Goal: Task Accomplishment & Management: Manage account settings

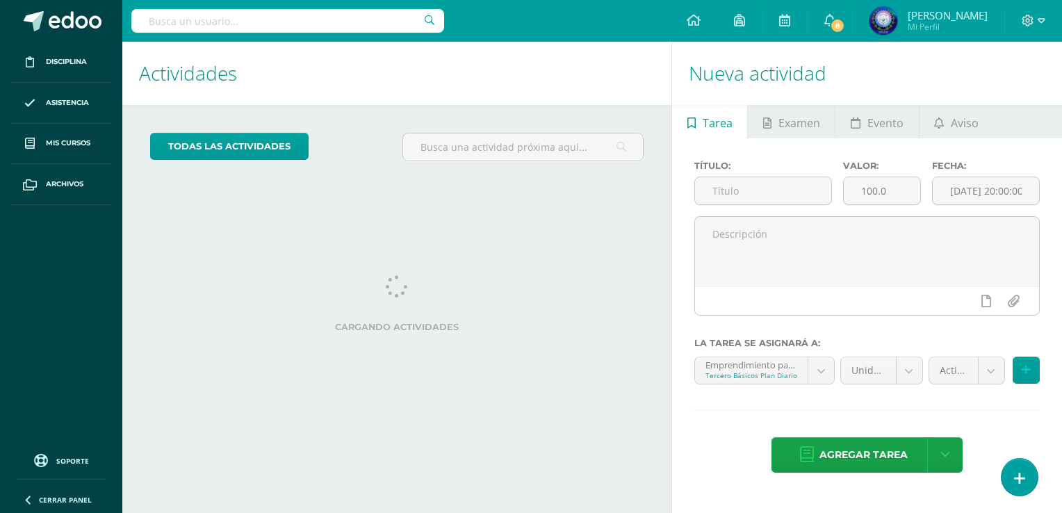
click at [436, 471] on div "Actividades Actividad todas las Actividades No tienes actividades Échale un vis…" at bounding box center [394, 277] width 555 height 471
click at [587, 182] on div "todas las Actividades No tienes actividades Échale un vistazo a los demás perío…" at bounding box center [396, 152] width 549 height 95
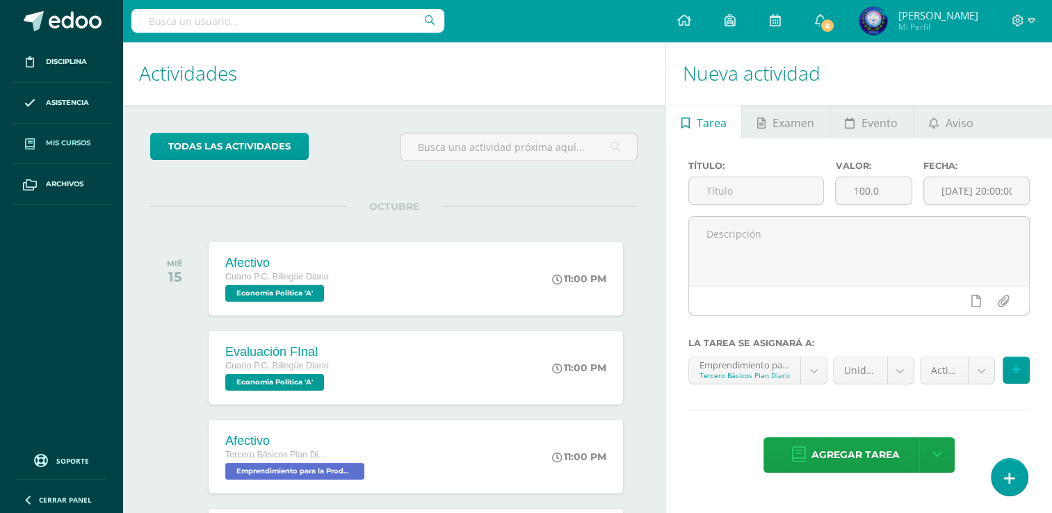
click at [49, 152] on link "Mis cursos" at bounding box center [61, 144] width 100 height 41
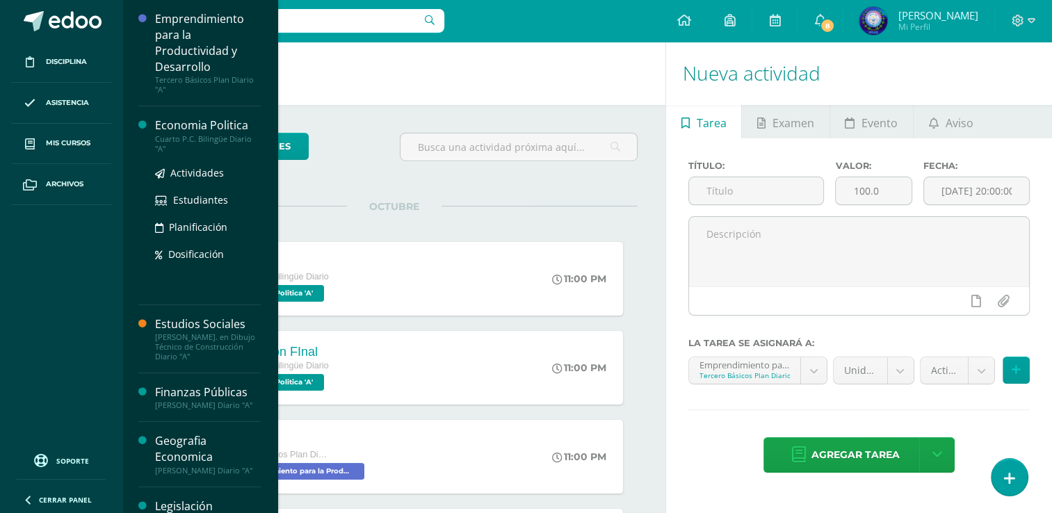
click at [243, 127] on div "Economia Politica" at bounding box center [208, 125] width 106 height 16
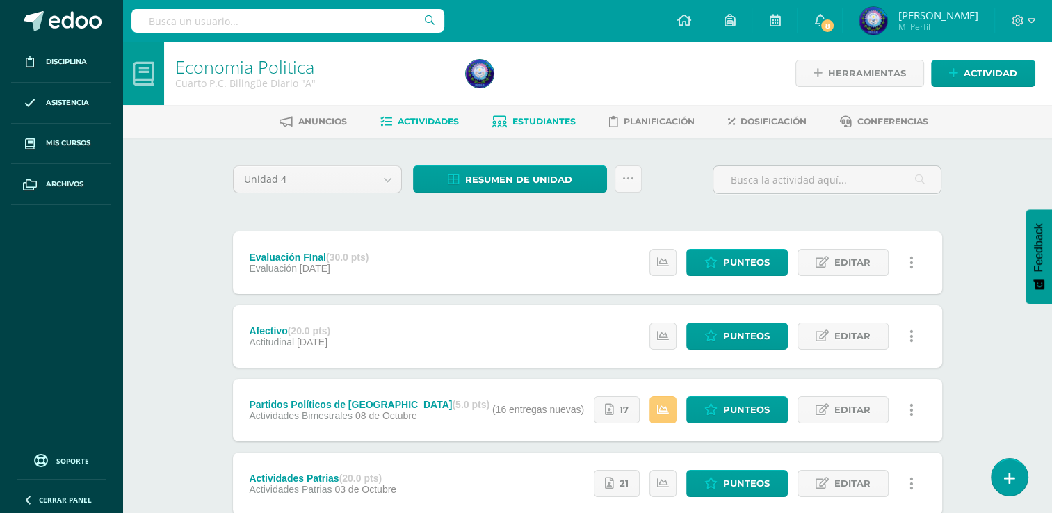
click at [552, 126] on span "Estudiantes" at bounding box center [543, 121] width 63 height 10
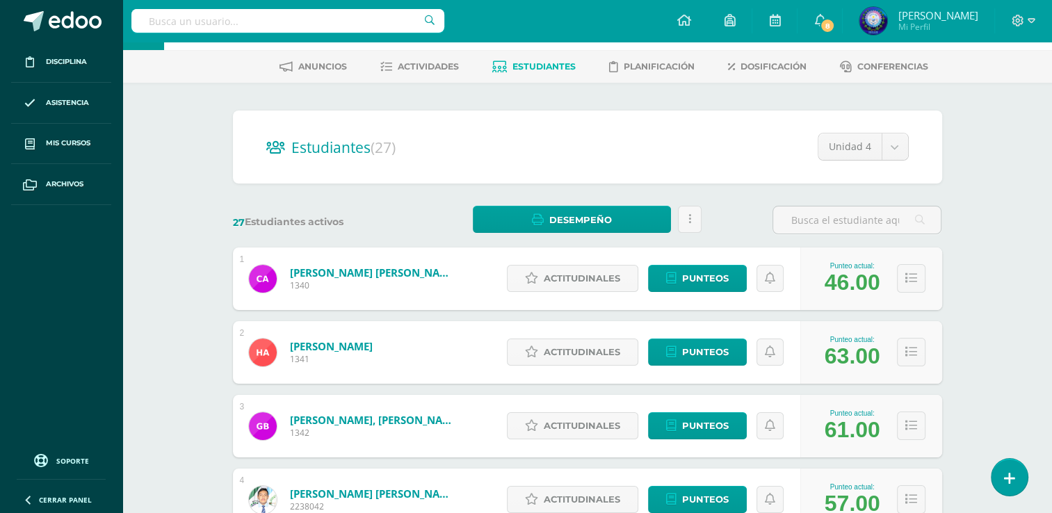
scroll to position [139, 0]
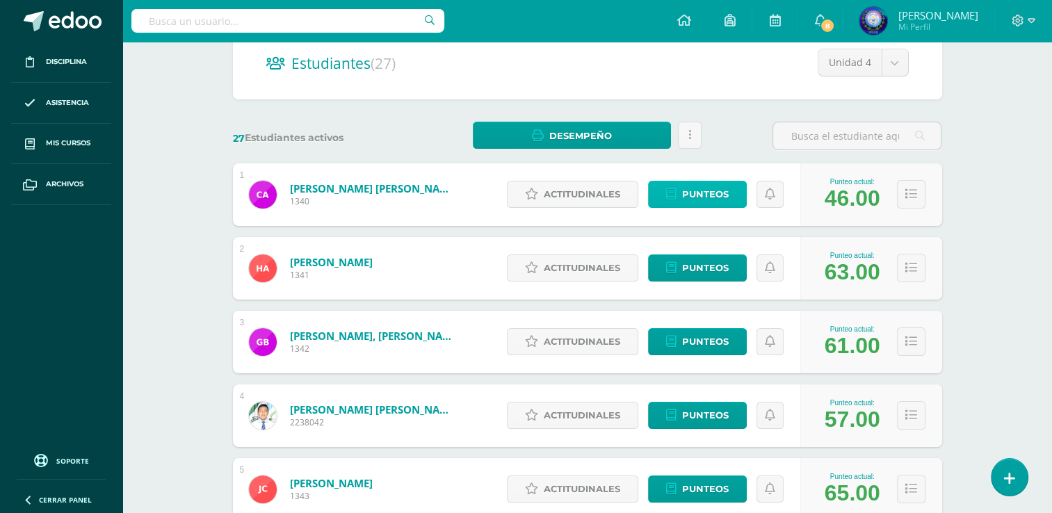
click at [684, 186] on span "Punteos" at bounding box center [705, 194] width 47 height 26
click at [696, 202] on span "Punteos" at bounding box center [705, 194] width 47 height 26
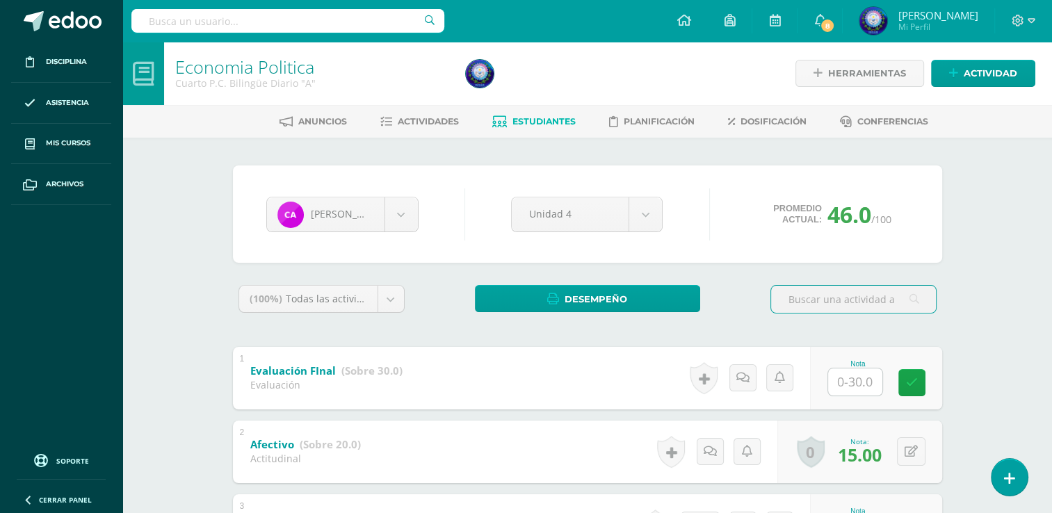
scroll to position [69, 0]
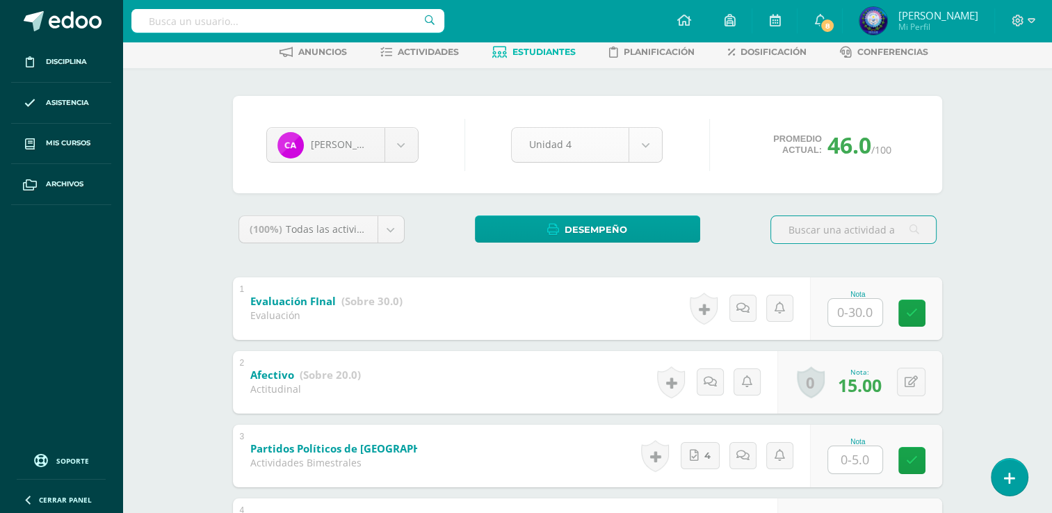
click at [645, 128] on body "Disciplina Asistencia Mis cursos Archivos Soporte Ayuda Reportar un problema Ce…" at bounding box center [526, 439] width 1052 height 1017
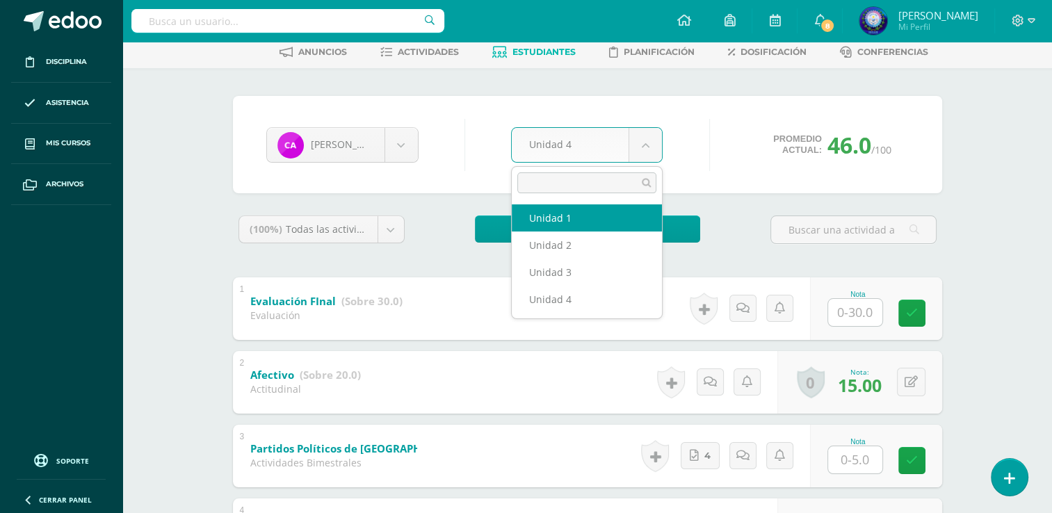
select select "Unidad 1"
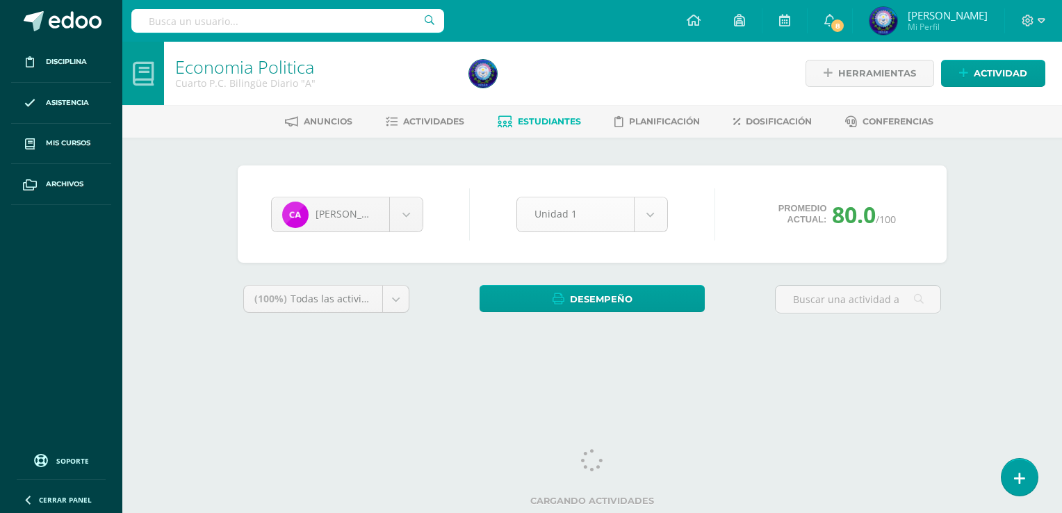
click at [663, 211] on body "Disciplina Asistencia Mis cursos Archivos Soporte Ayuda Reportar un problema Ce…" at bounding box center [531, 187] width 1062 height 375
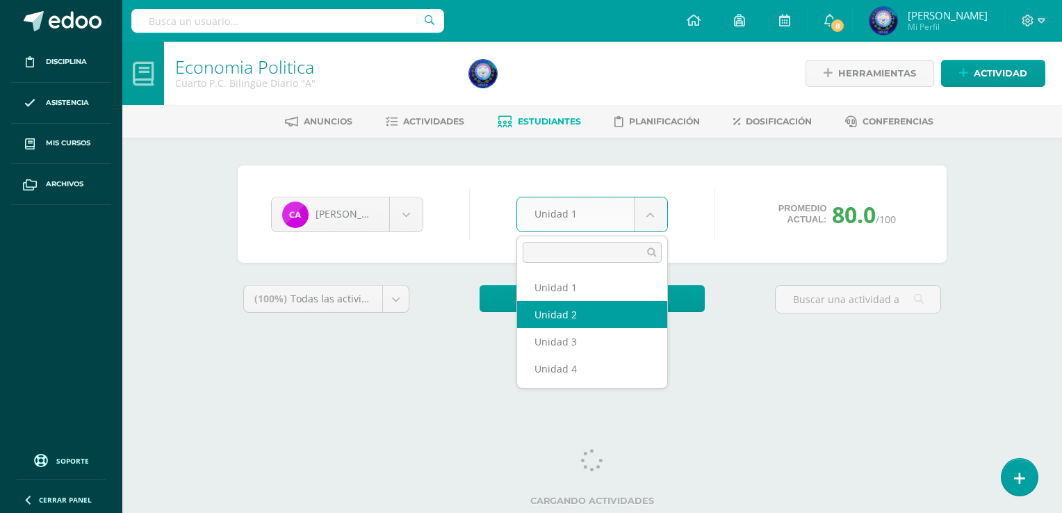
select select "Unidad 2"
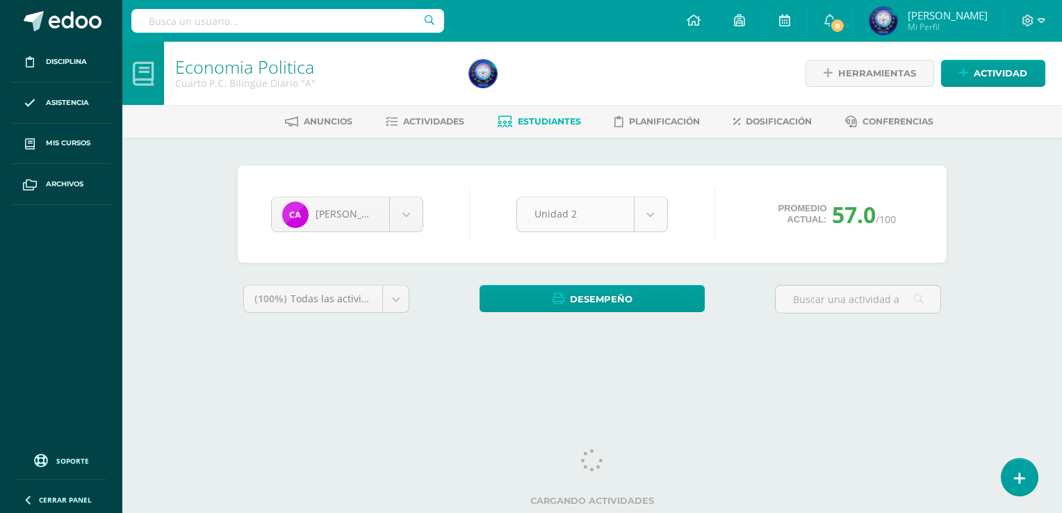
click at [653, 215] on body "Disciplina Asistencia Mis cursos Archivos Soporte Ayuda Reportar un problema Ce…" at bounding box center [531, 187] width 1062 height 375
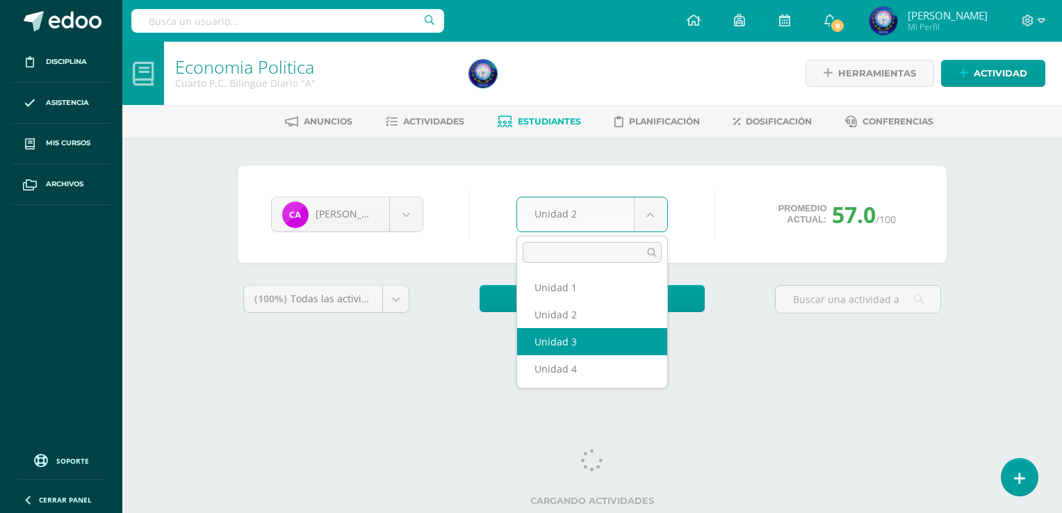
select select "Unidad 3"
click at [651, 218] on body "Disciplina Asistencia Mis cursos Archivos Soporte Ayuda Reportar un problema Ce…" at bounding box center [531, 187] width 1062 height 375
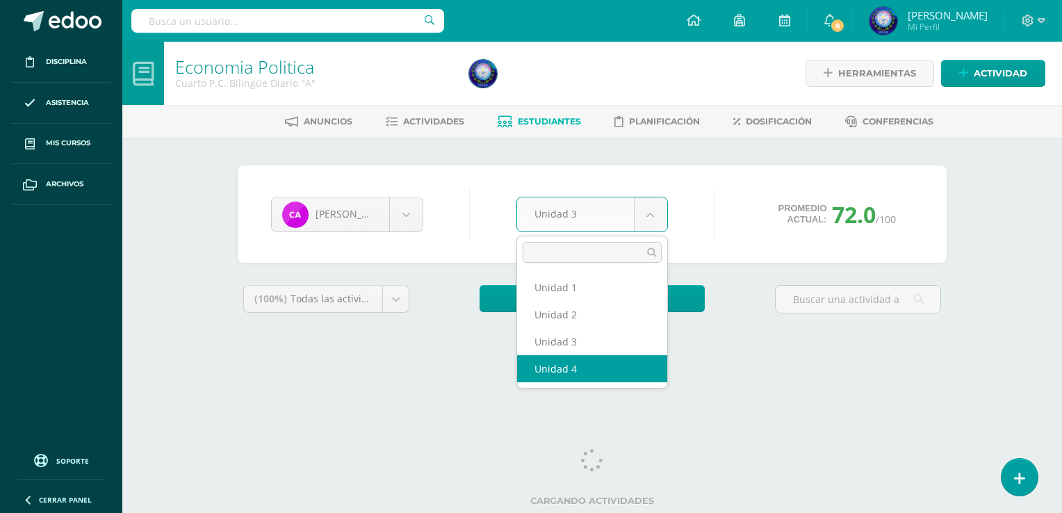
select select "Unidad 4"
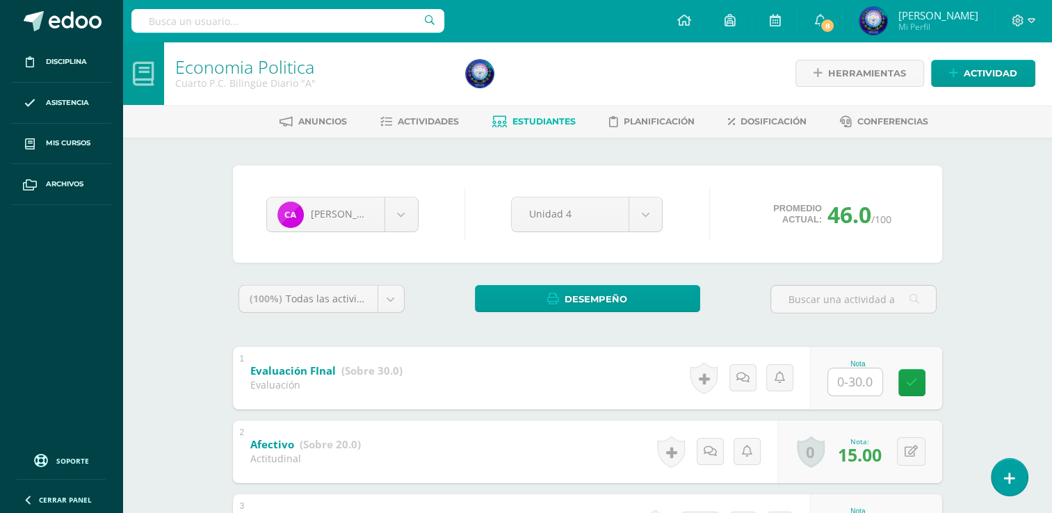
drag, startPoint x: 523, startPoint y: 352, endPoint x: 236, endPoint y: 386, distance: 289.0
click at [523, 352] on div "1 Evaluación FInal (Sobre 30.0) Evaluación Nota 0 Logros Logros obtenidos" at bounding box center [587, 378] width 709 height 63
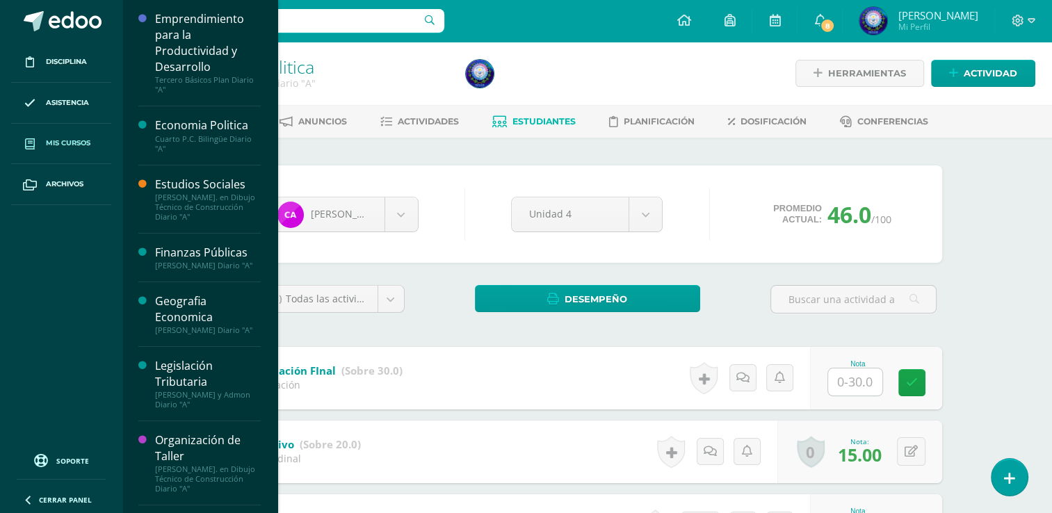
click at [67, 133] on link "Mis cursos" at bounding box center [61, 144] width 100 height 41
click at [63, 140] on span "Mis cursos" at bounding box center [68, 143] width 44 height 11
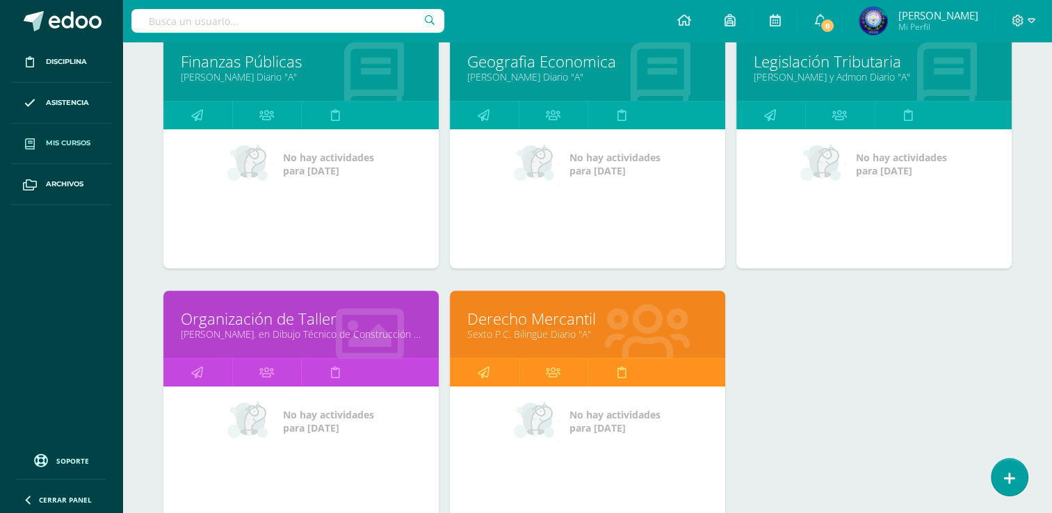
scroll to position [278, 0]
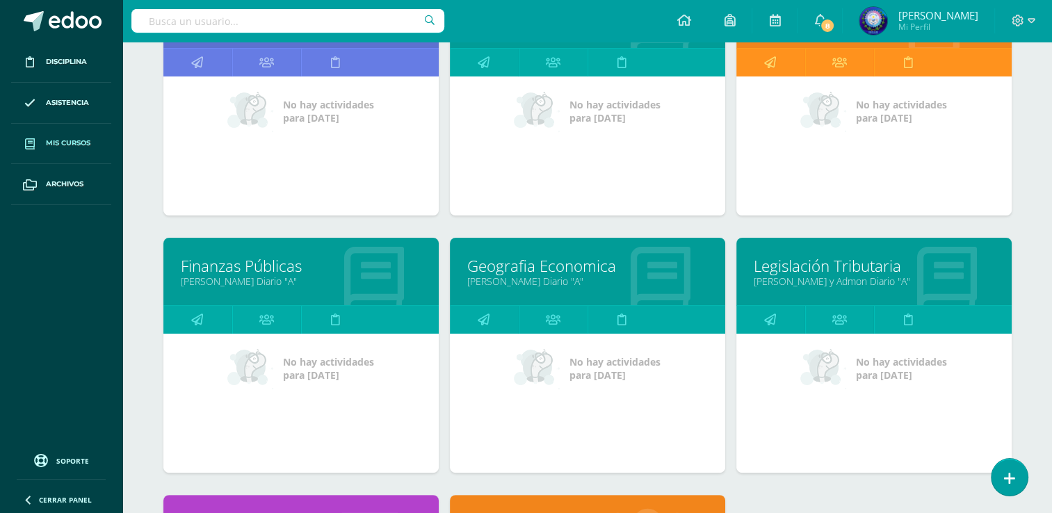
click at [574, 271] on link "Geografia Economica" at bounding box center [587, 266] width 240 height 22
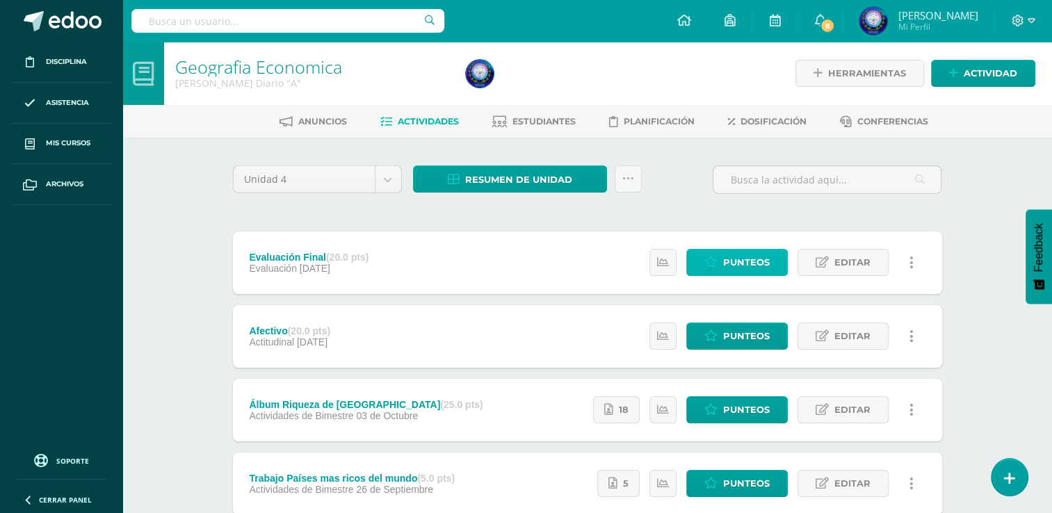
click at [757, 264] on span "Punteos" at bounding box center [746, 263] width 47 height 26
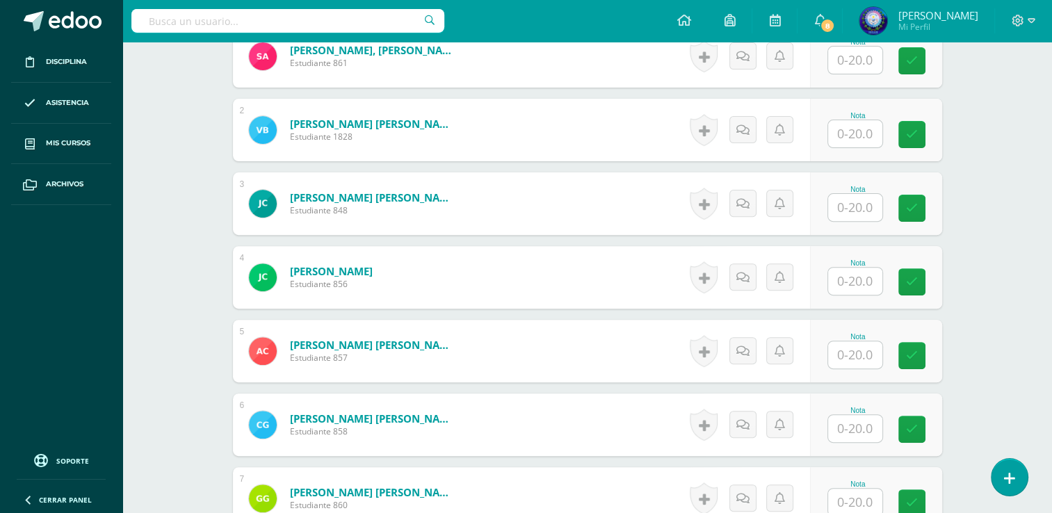
scroll to position [488, 0]
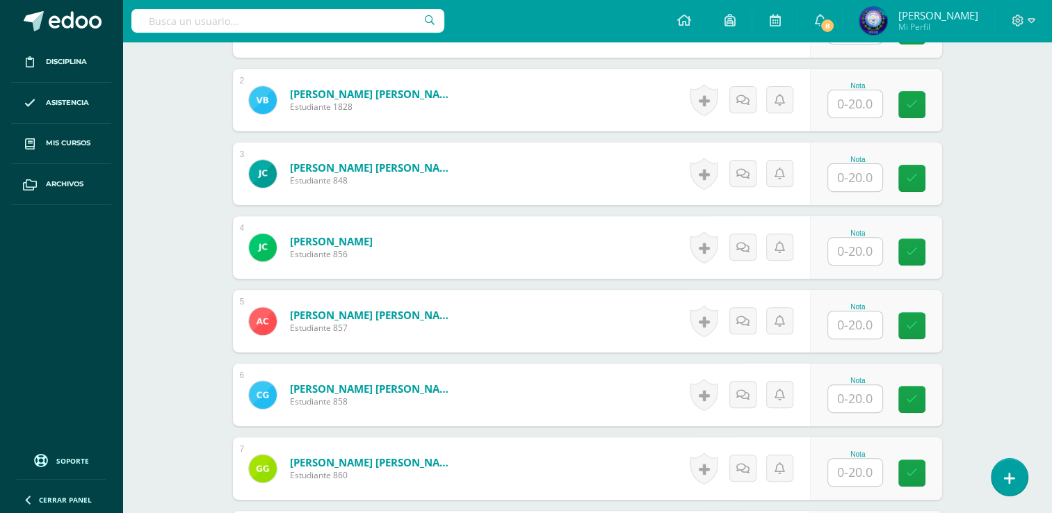
click at [869, 251] on input "text" at bounding box center [855, 251] width 54 height 27
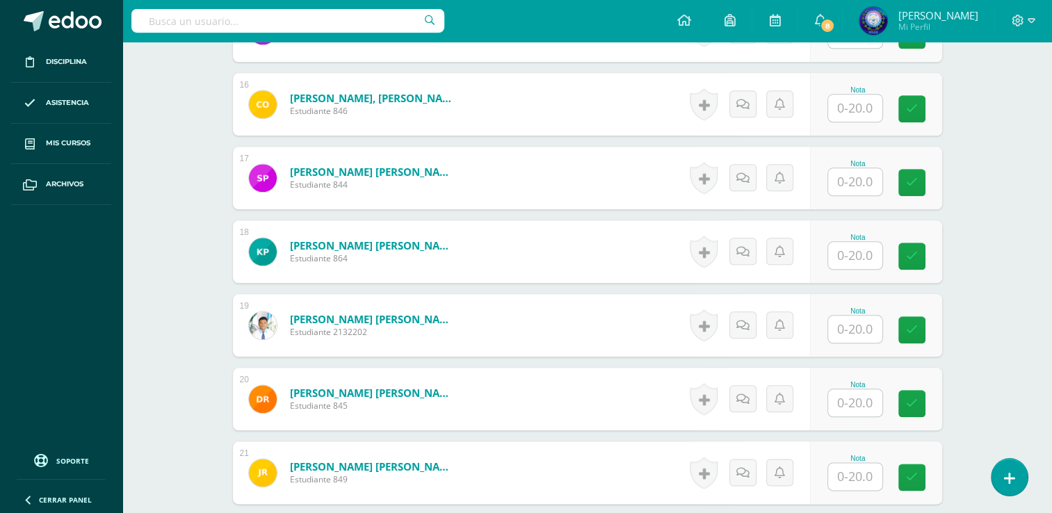
scroll to position [1669, 0]
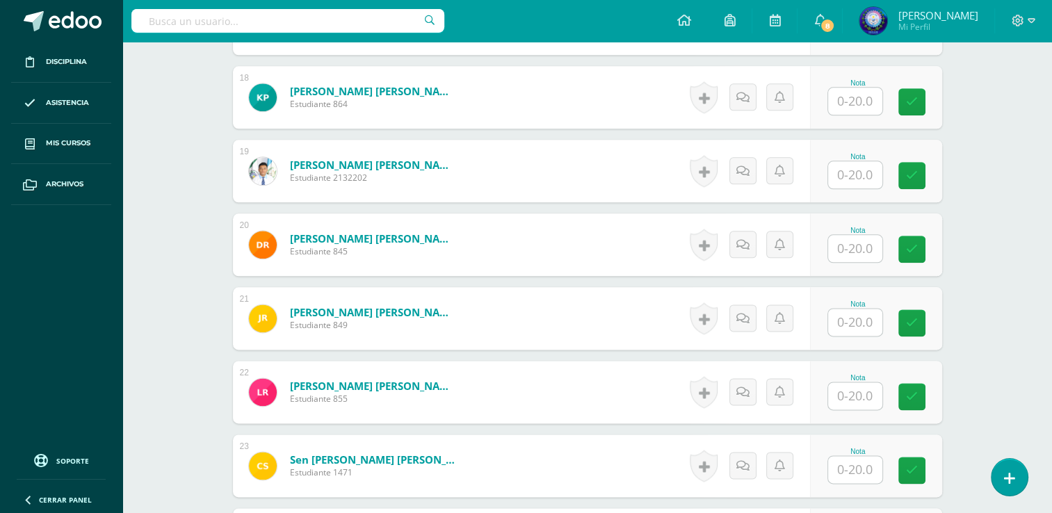
type input "18"
click at [860, 398] on input "text" at bounding box center [855, 395] width 54 height 27
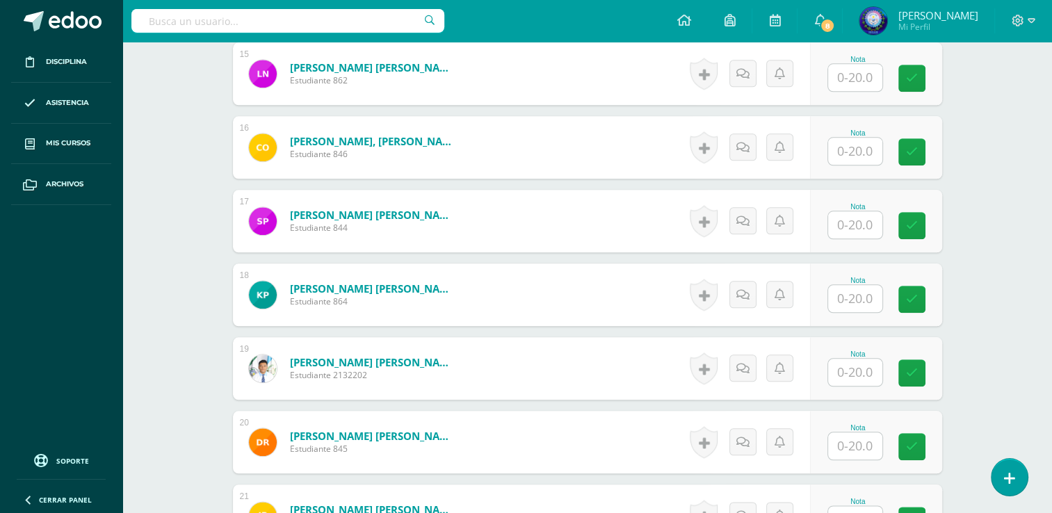
scroll to position [1461, 0]
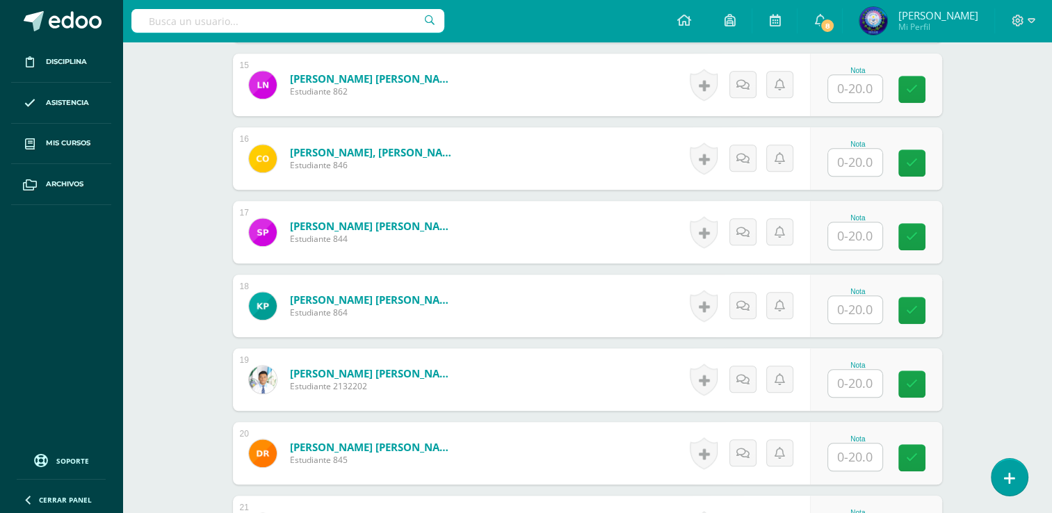
type input "18"
click at [829, 236] on div "Nota" at bounding box center [884, 232] width 136 height 65
type input "17"
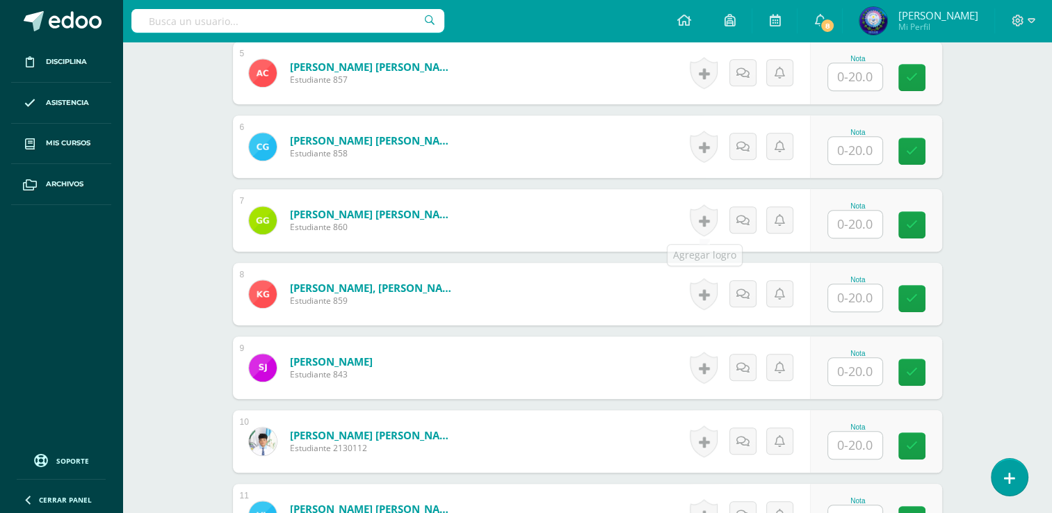
scroll to position [696, 0]
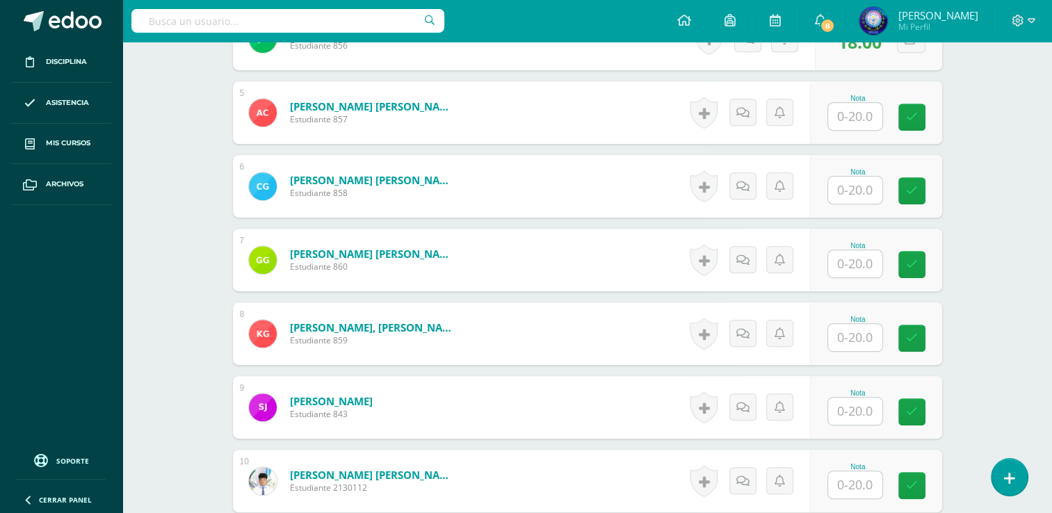
click at [862, 196] on input "text" at bounding box center [855, 190] width 54 height 27
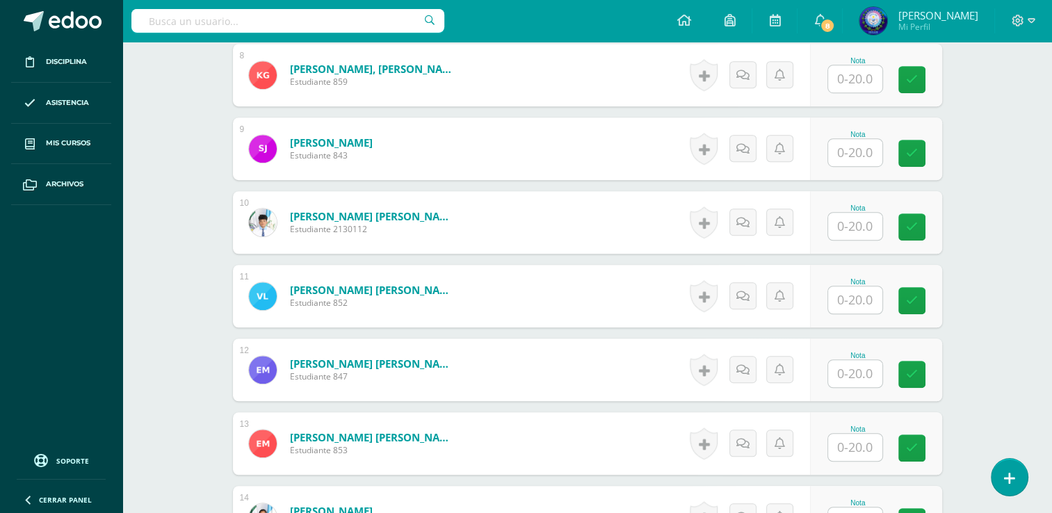
scroll to position [1044, 0]
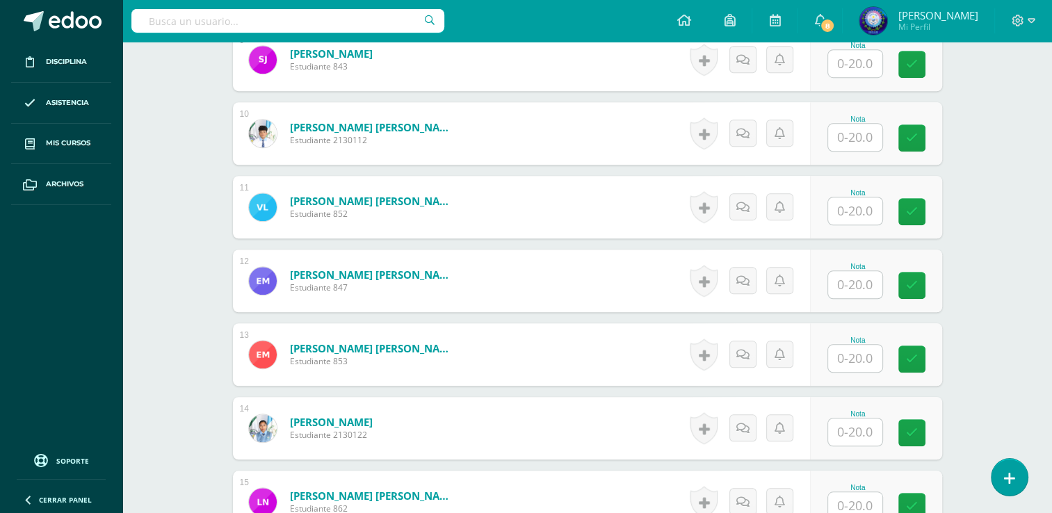
type input "18"
click at [862, 208] on input "text" at bounding box center [855, 210] width 54 height 27
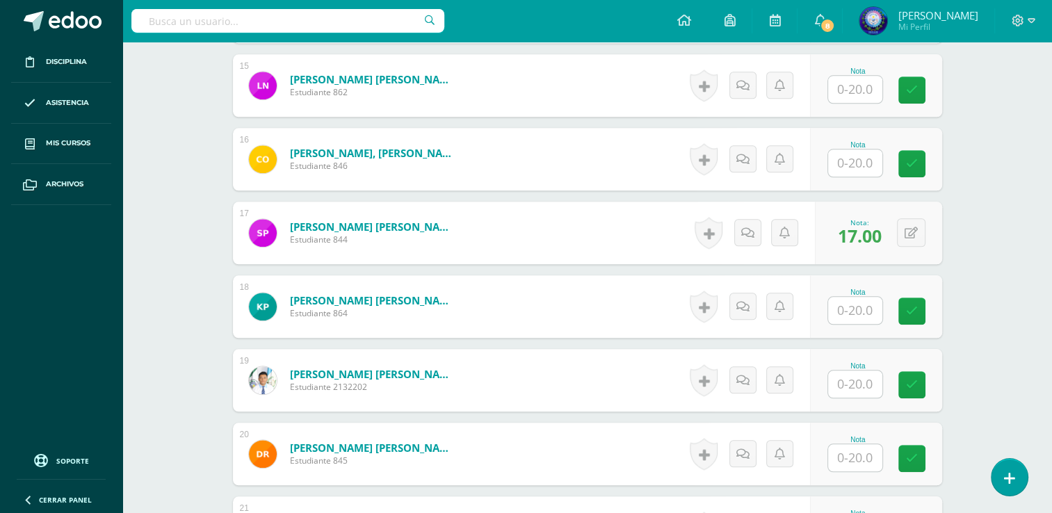
scroll to position [1461, 0]
type input "18"
click at [862, 169] on input "text" at bounding box center [855, 162] width 54 height 27
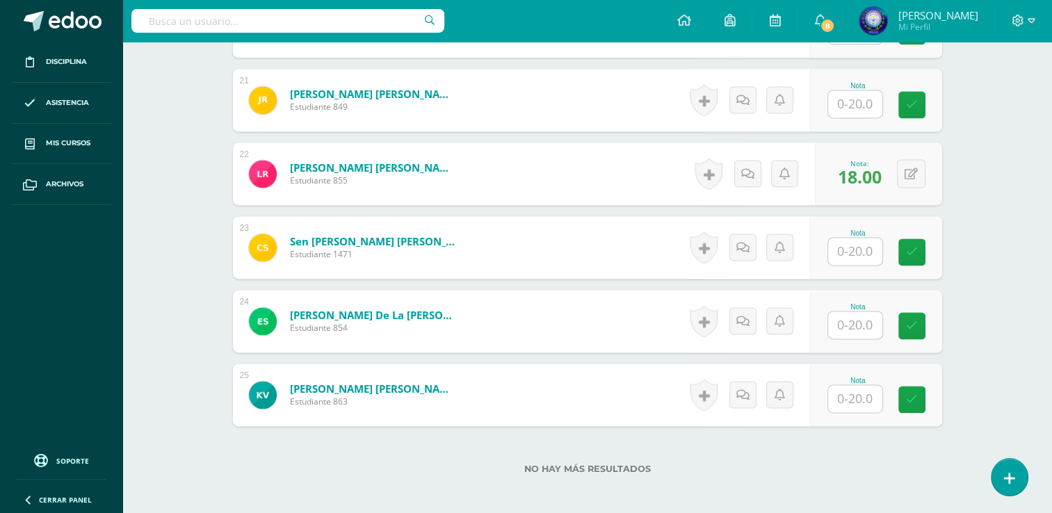
scroll to position [1947, 0]
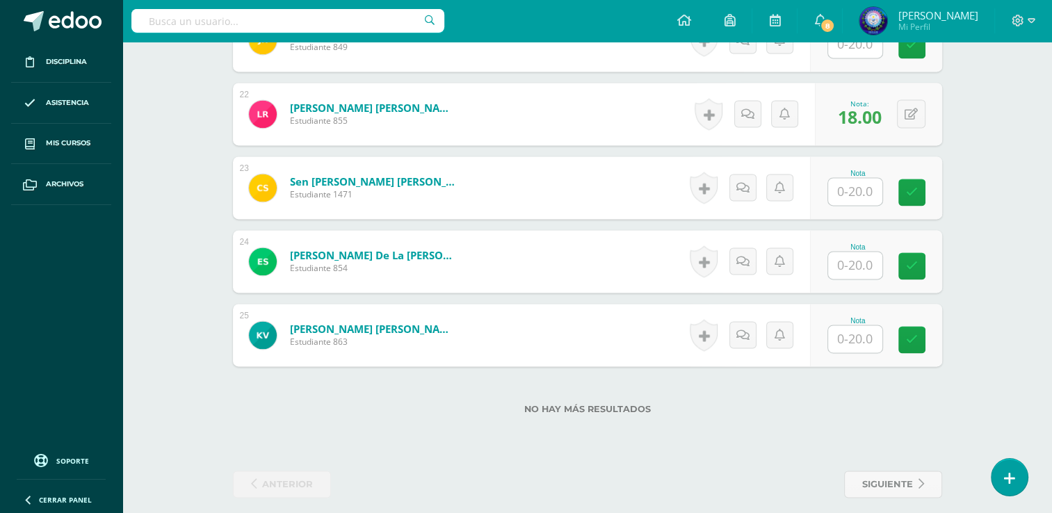
type input "19"
click at [857, 264] on input "text" at bounding box center [855, 265] width 54 height 27
type input "15"
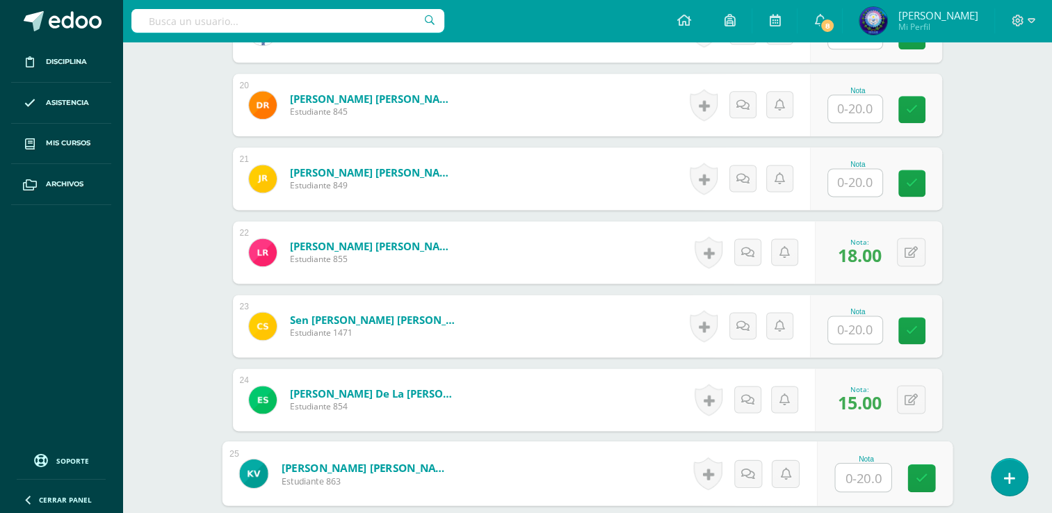
scroll to position [1808, 0]
click at [840, 190] on input "text" at bounding box center [855, 183] width 54 height 27
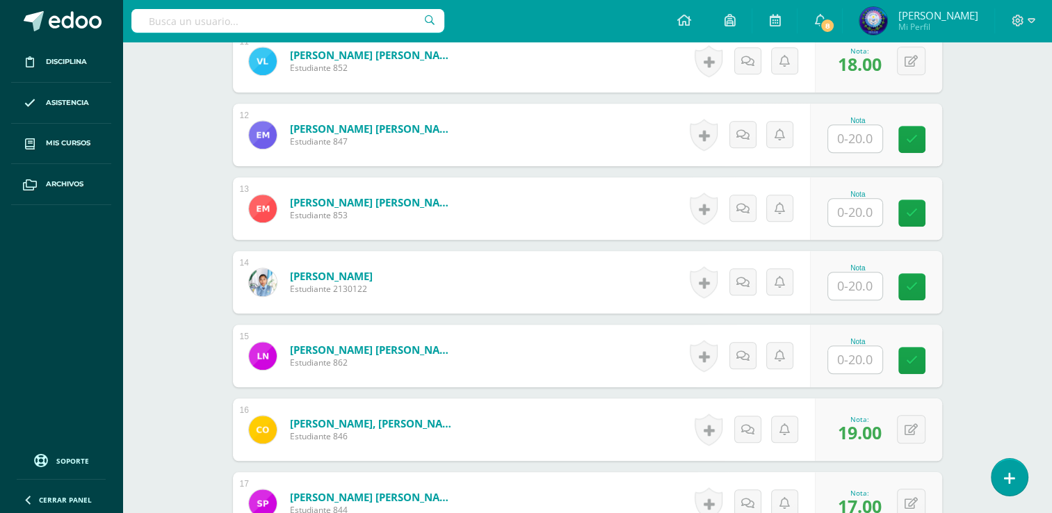
scroll to position [1183, 0]
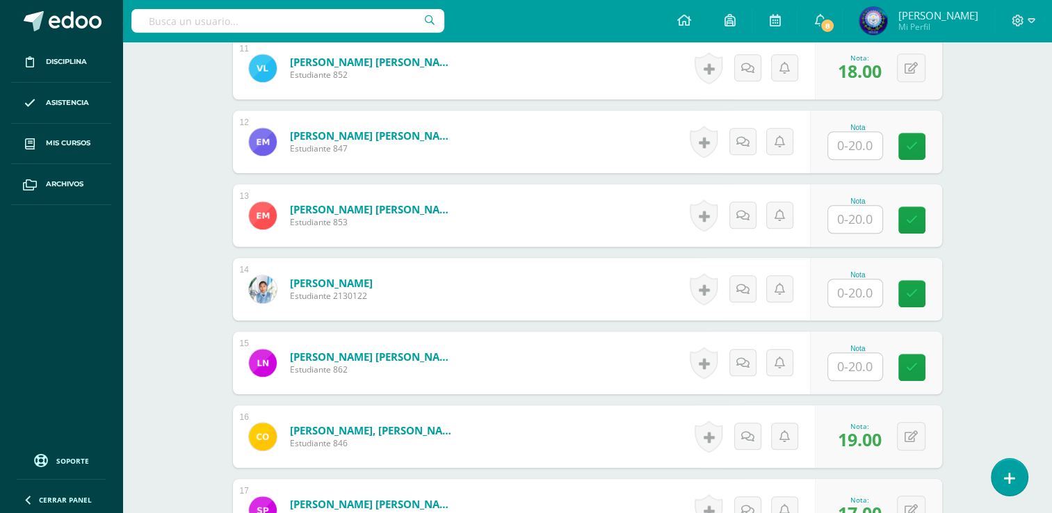
type input "16"
click at [853, 143] on input "text" at bounding box center [855, 145] width 54 height 27
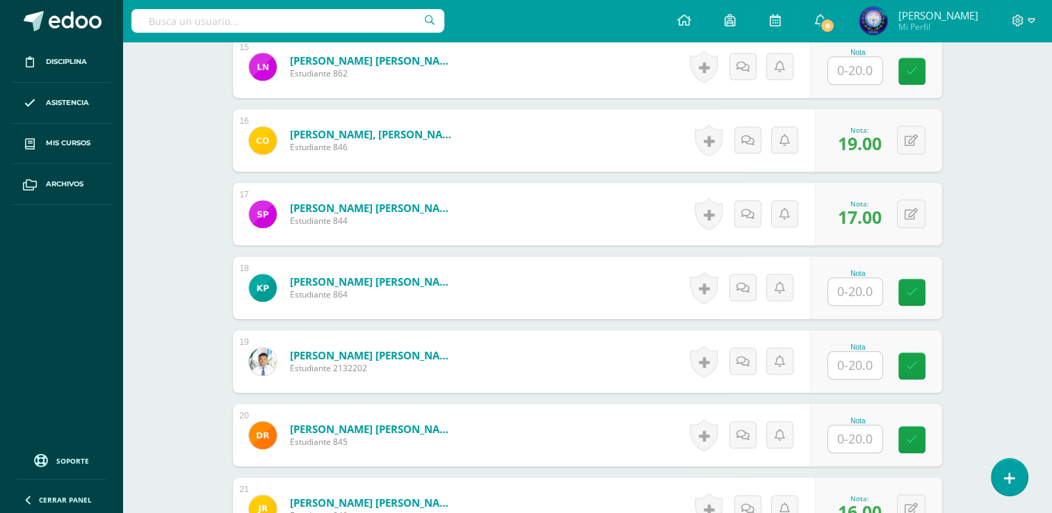
scroll to position [1530, 0]
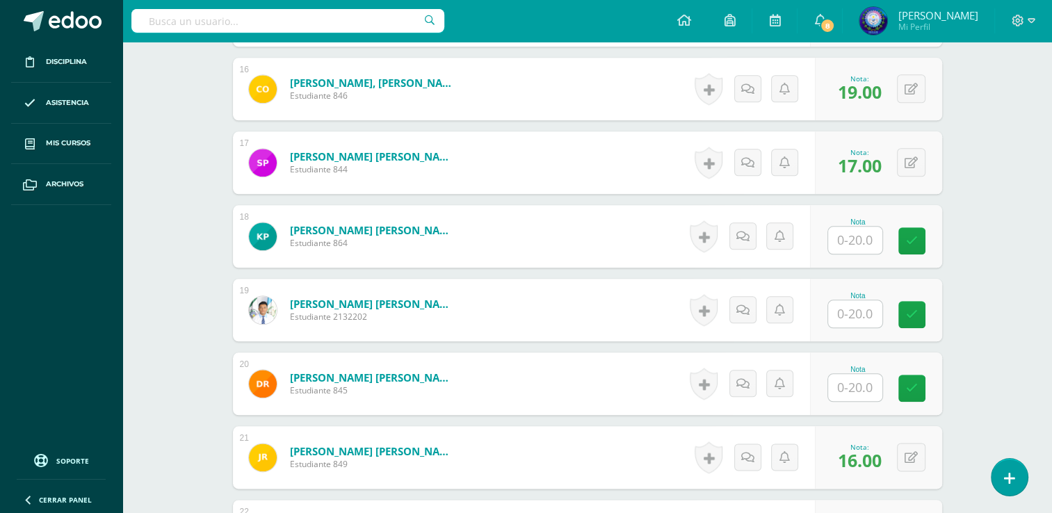
type input "19"
click at [836, 391] on input "text" at bounding box center [855, 387] width 54 height 27
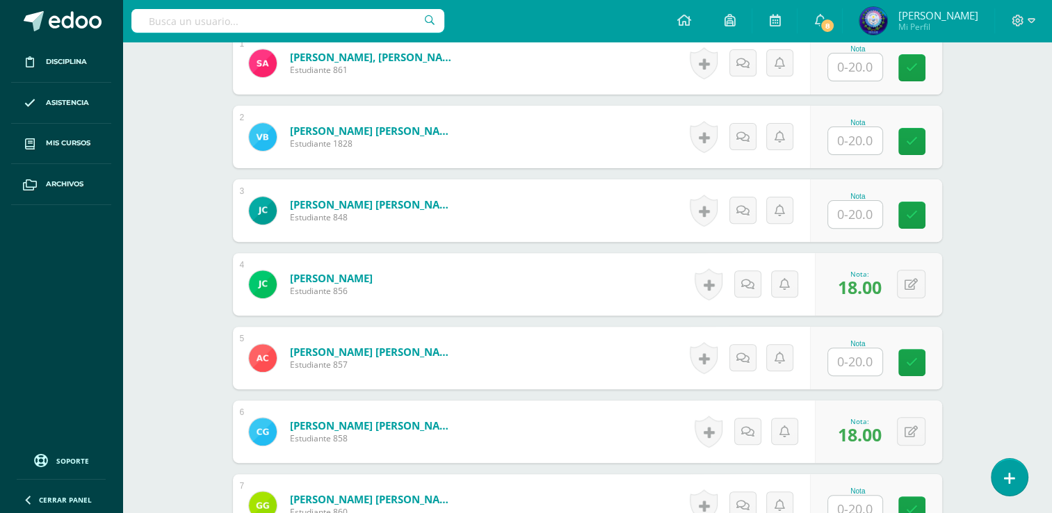
scroll to position [418, 0]
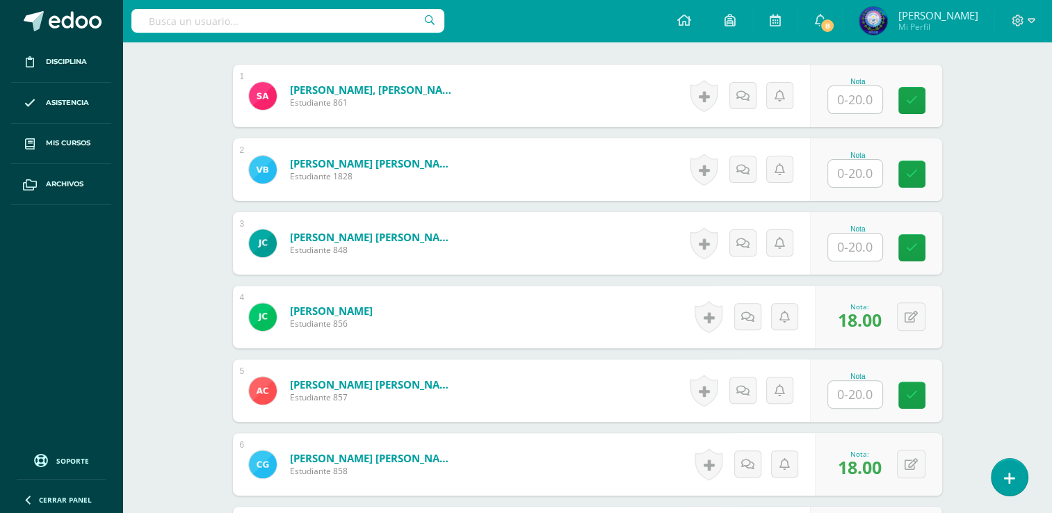
type input "18"
click at [868, 243] on input "text" at bounding box center [855, 247] width 54 height 27
type input "19"
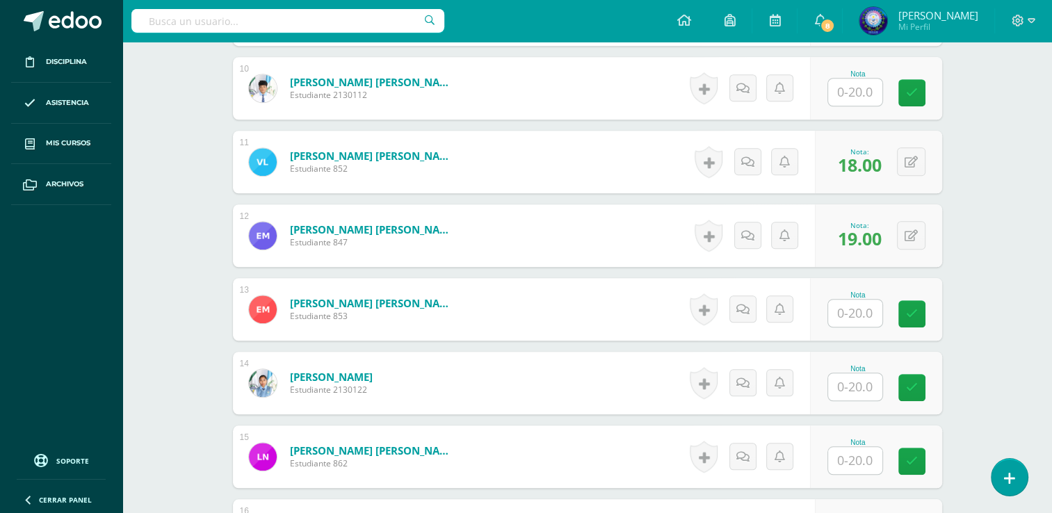
scroll to position [1113, 0]
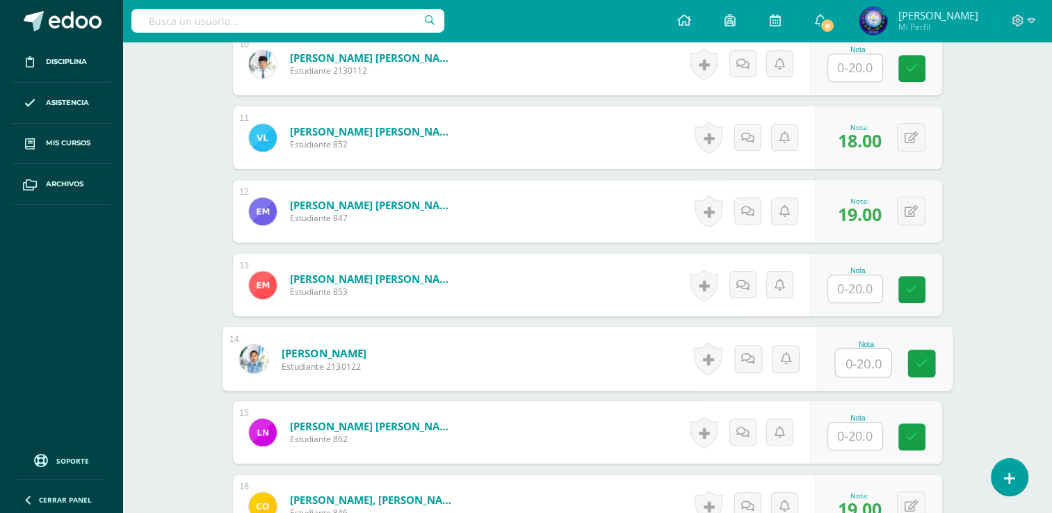
click at [835, 358] on input "text" at bounding box center [863, 363] width 56 height 28
type input "19"
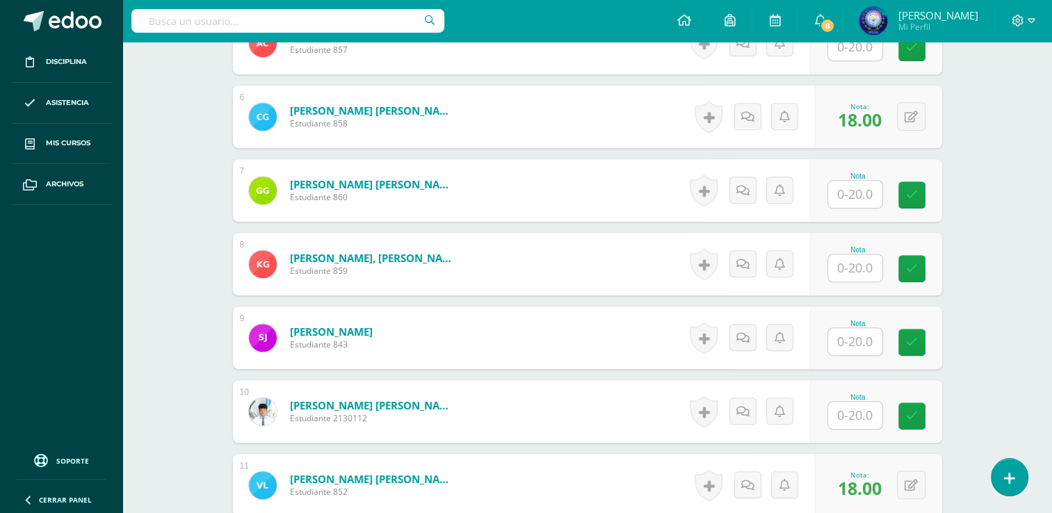
scroll to position [905, 0]
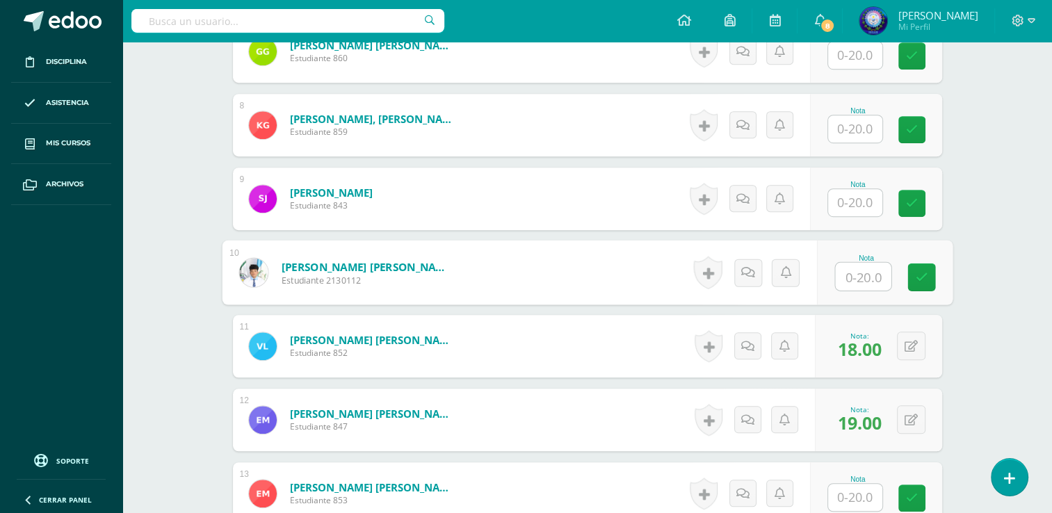
click at [871, 277] on input "text" at bounding box center [863, 277] width 56 height 28
type input "15"
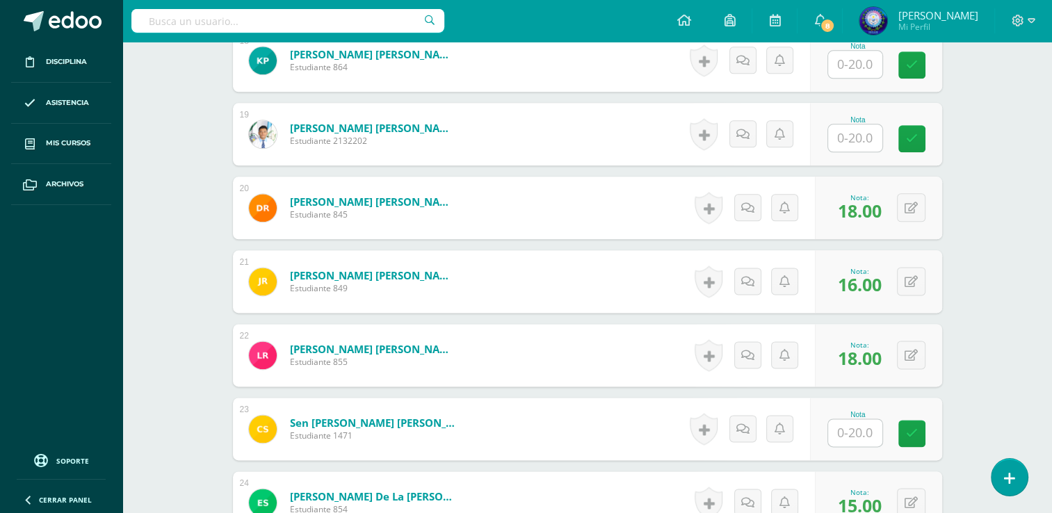
scroll to position [1739, 0]
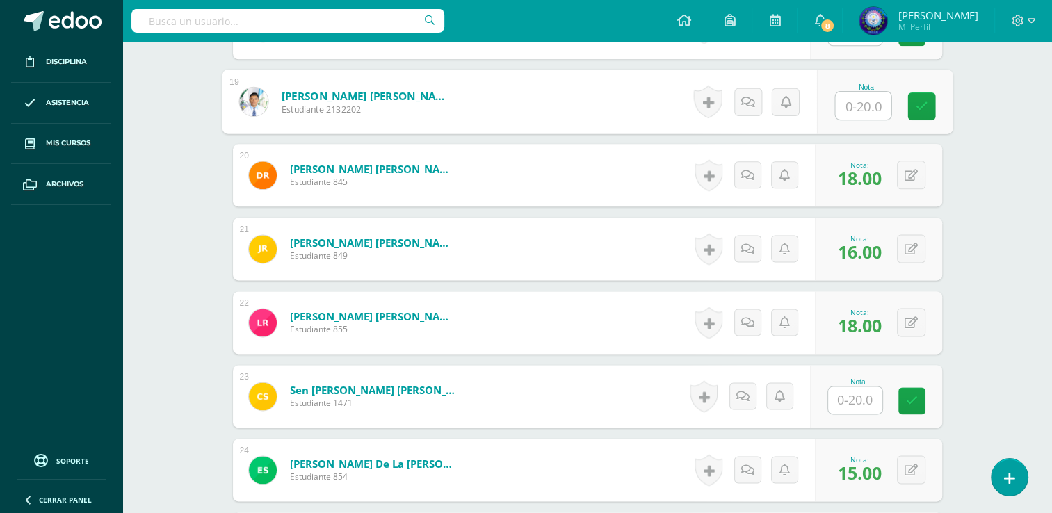
click at [859, 99] on input "text" at bounding box center [863, 106] width 56 height 28
type input "15"
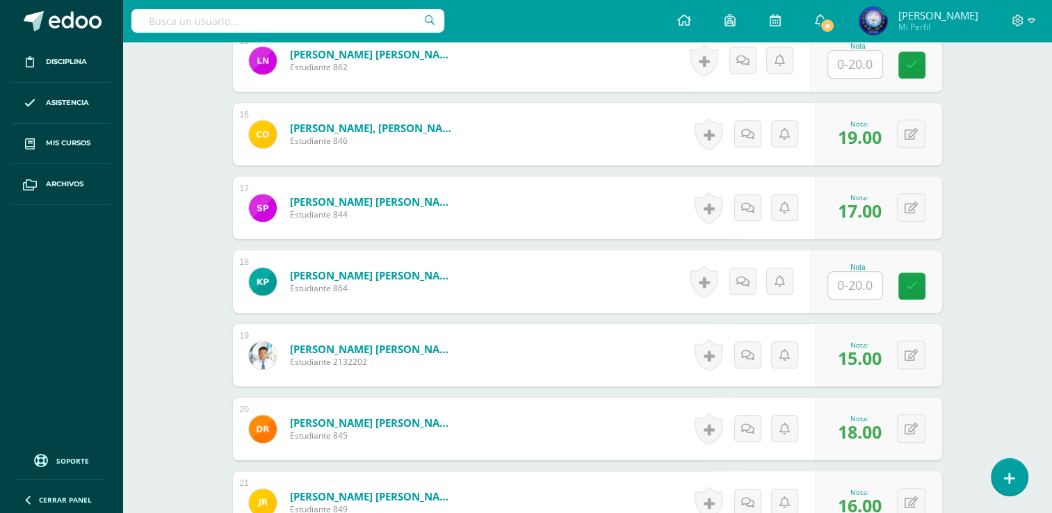
scroll to position [1461, 0]
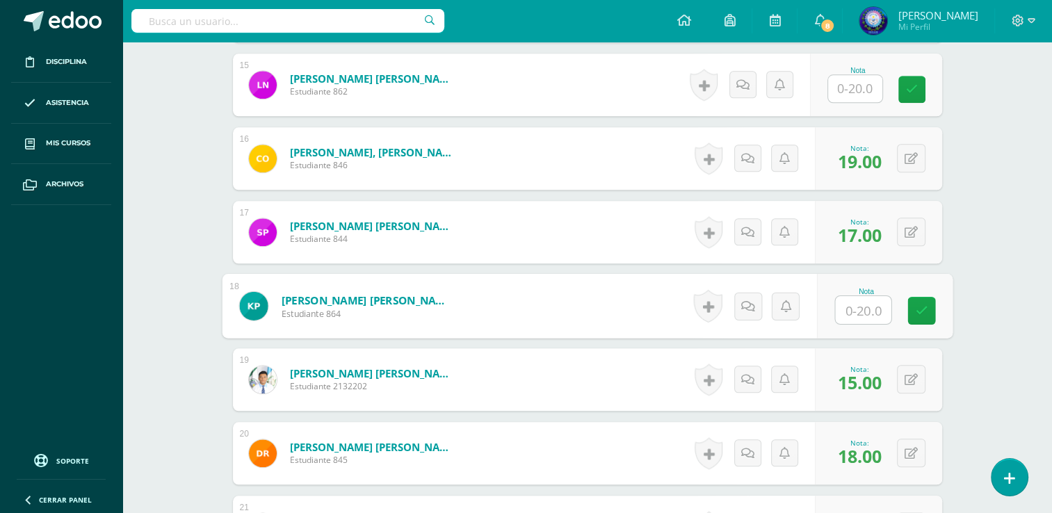
click at [864, 302] on input "text" at bounding box center [863, 310] width 56 height 28
type input "14"
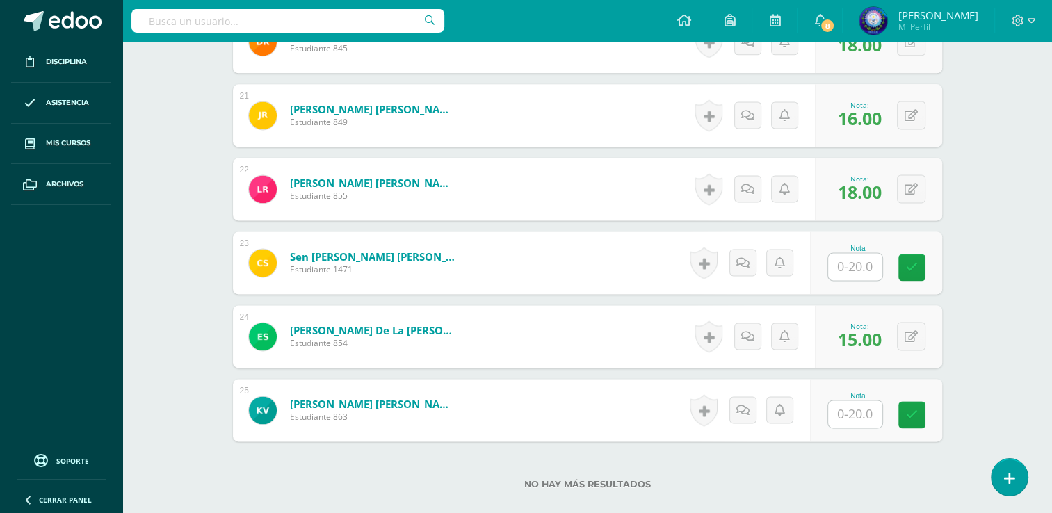
scroll to position [1959, 0]
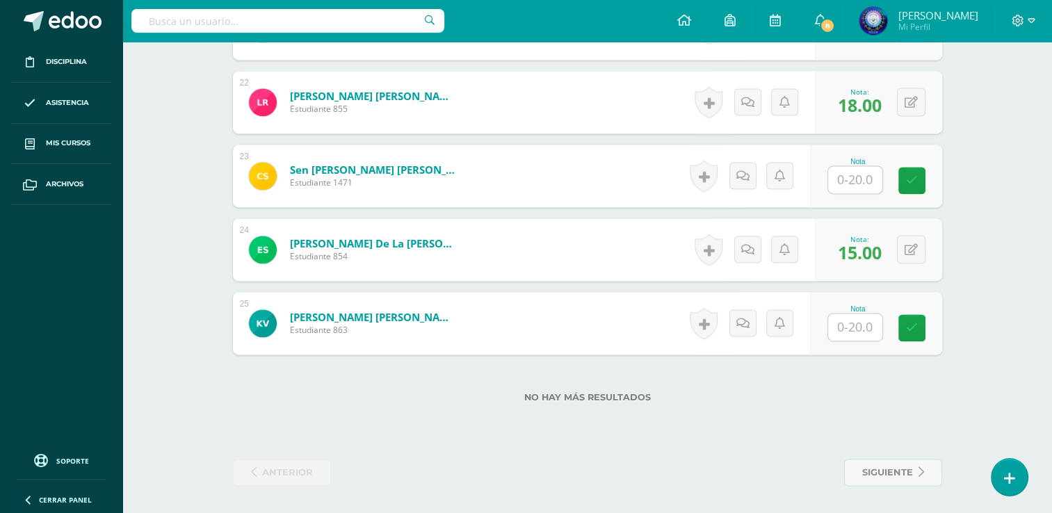
click at [860, 317] on input "text" at bounding box center [855, 326] width 54 height 27
type input "10"
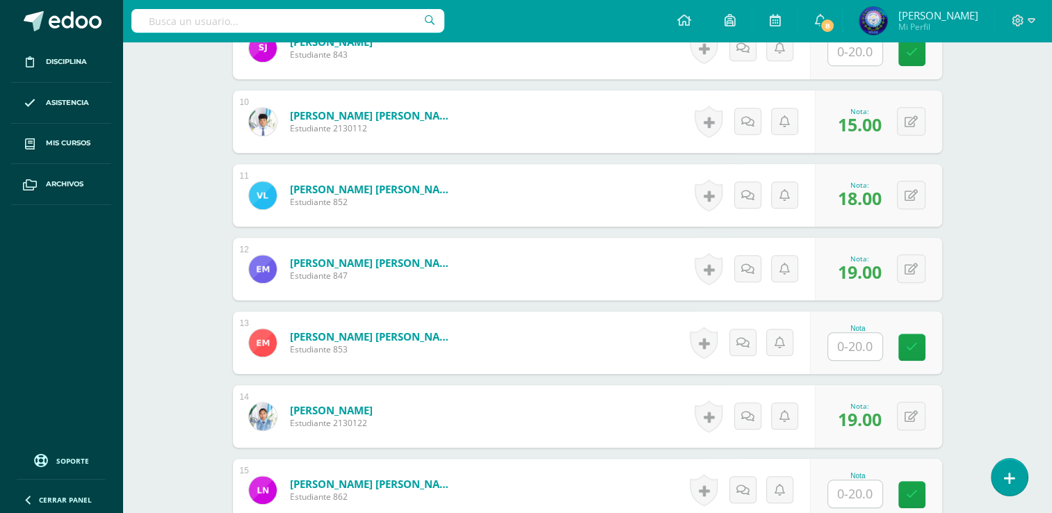
scroll to position [847, 0]
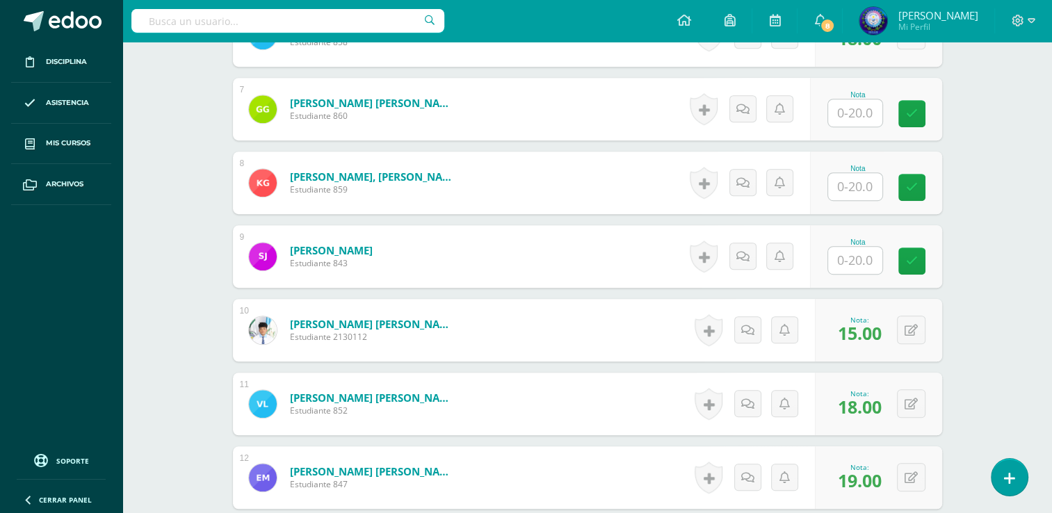
click at [870, 188] on input "text" at bounding box center [855, 186] width 54 height 27
type input "17"
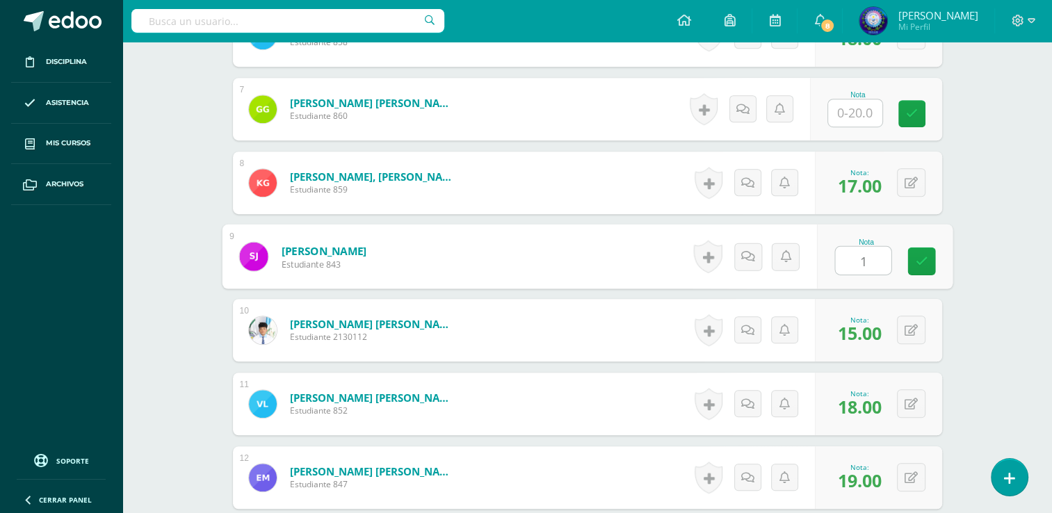
type input "14"
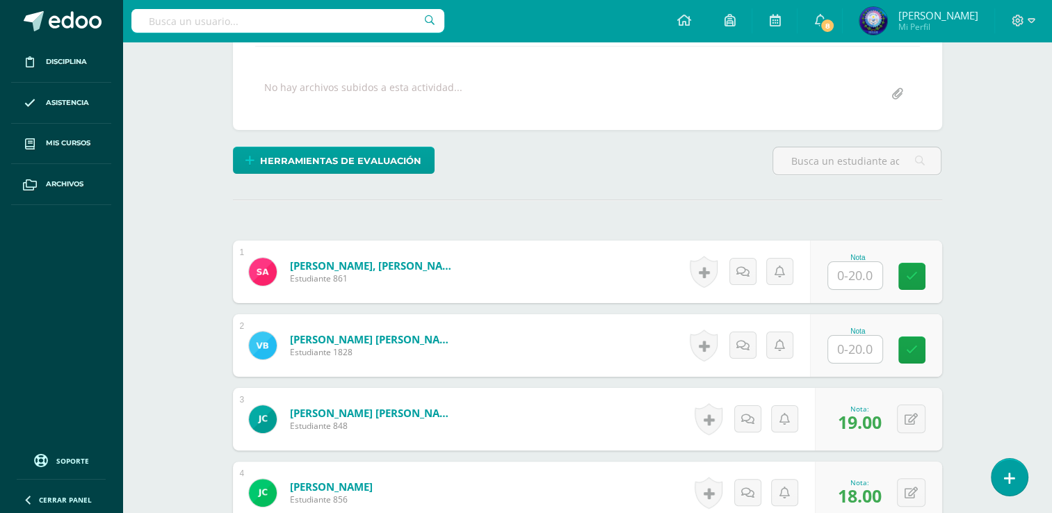
scroll to position [361, 0]
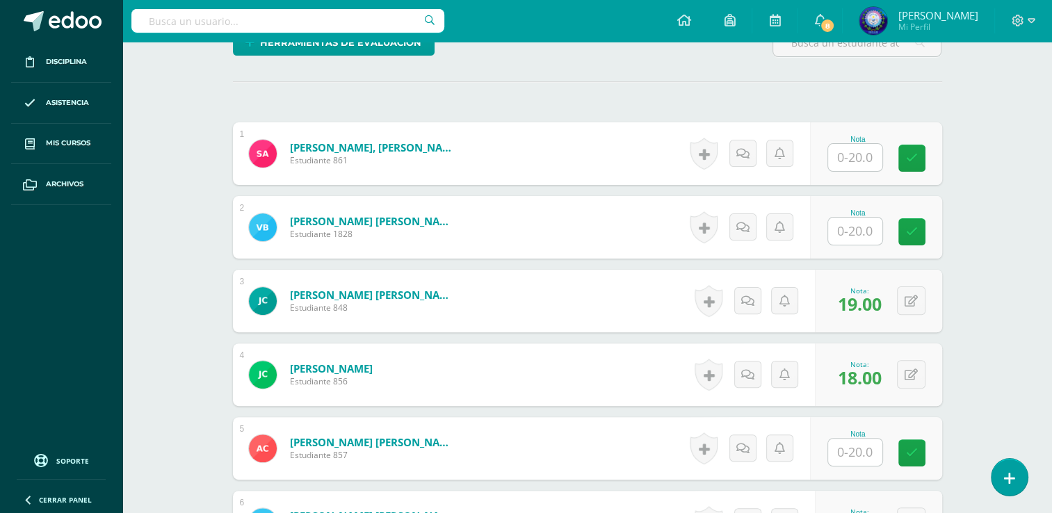
click at [853, 156] on input "text" at bounding box center [855, 157] width 54 height 27
type input "13"
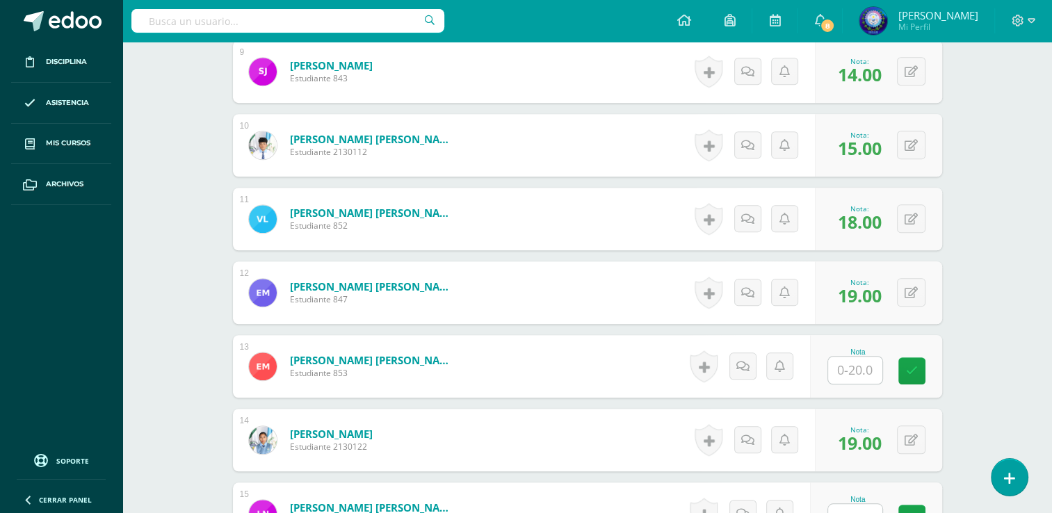
scroll to position [1056, 0]
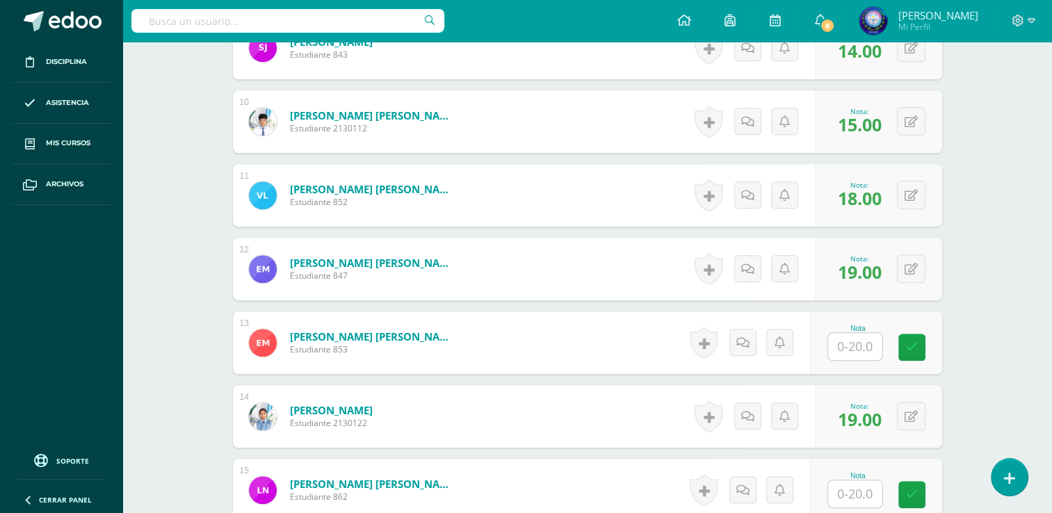
click at [869, 341] on input "text" at bounding box center [855, 346] width 54 height 27
type input "10"
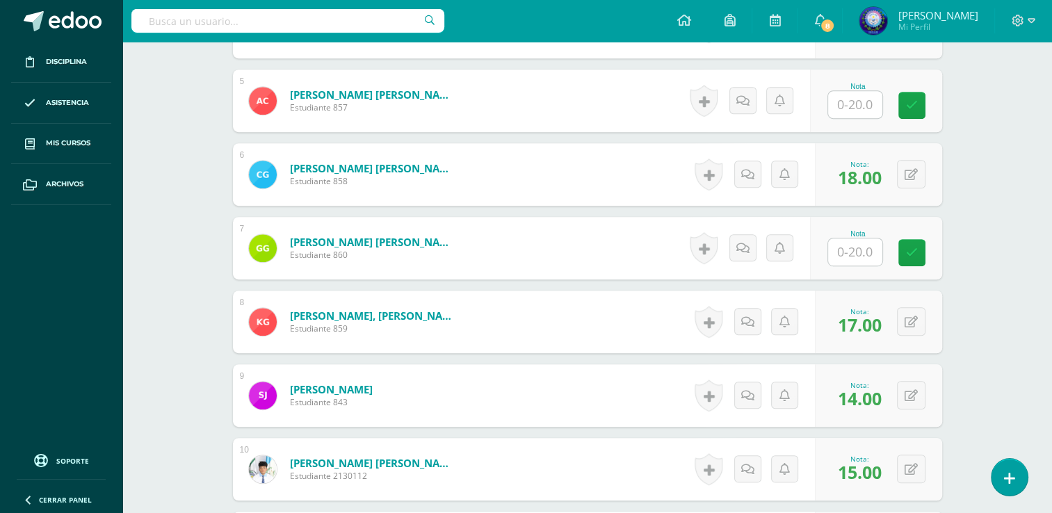
scroll to position [639, 0]
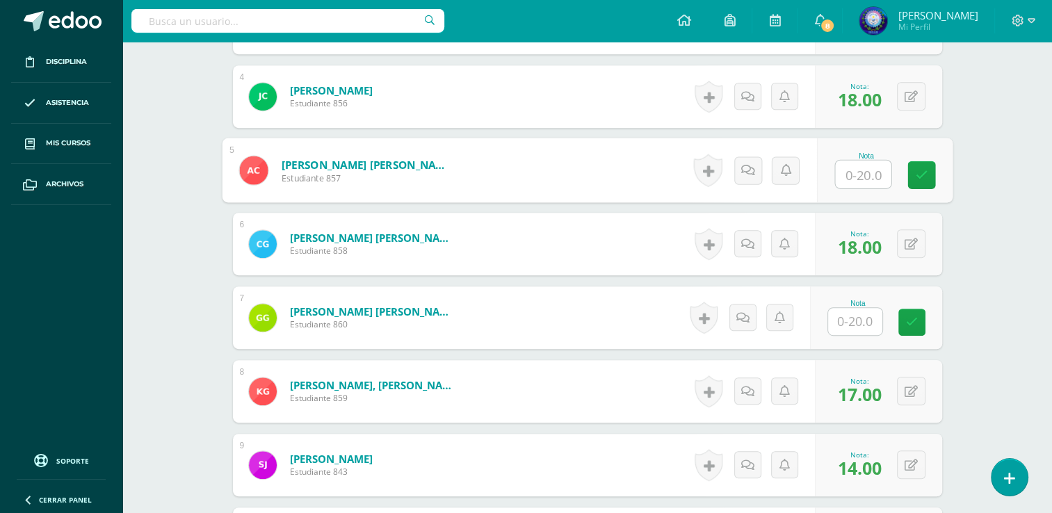
click at [843, 170] on input "text" at bounding box center [863, 175] width 56 height 28
type input "12"
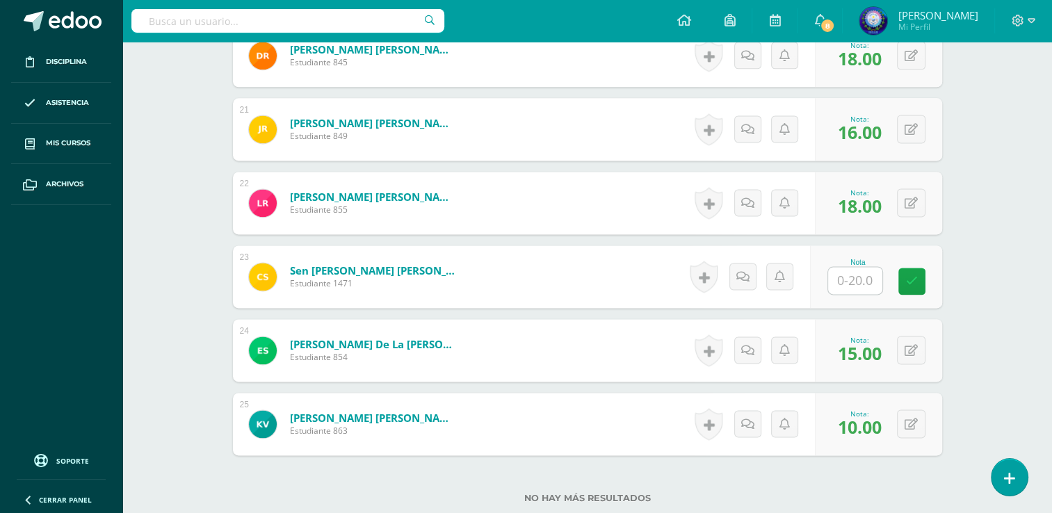
scroll to position [1820, 0]
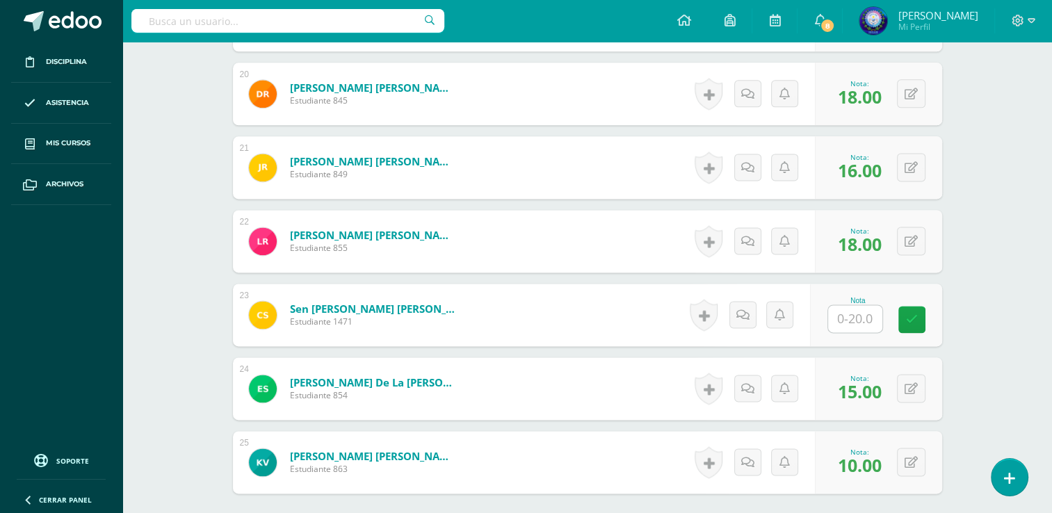
click at [860, 321] on input "text" at bounding box center [855, 318] width 54 height 27
type input "18"
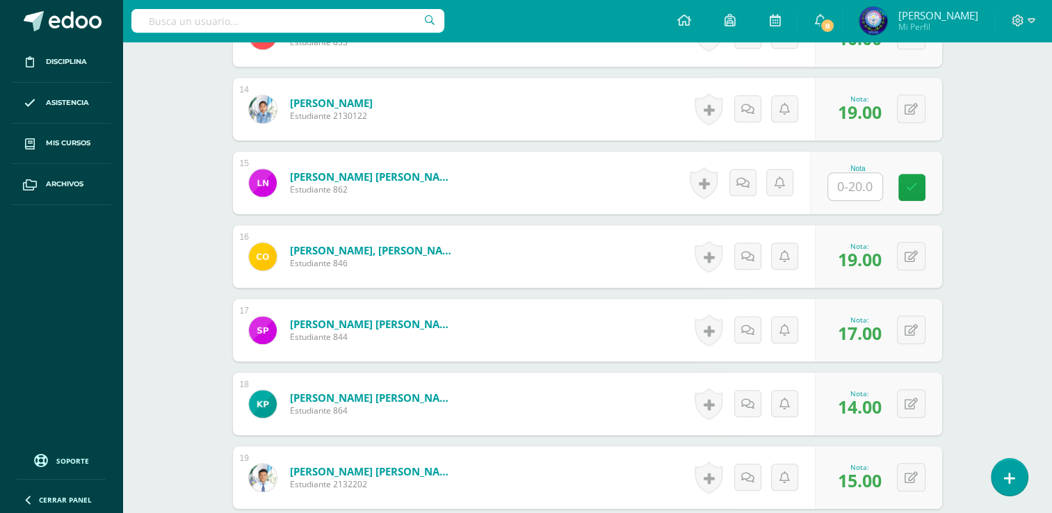
scroll to position [1334, 0]
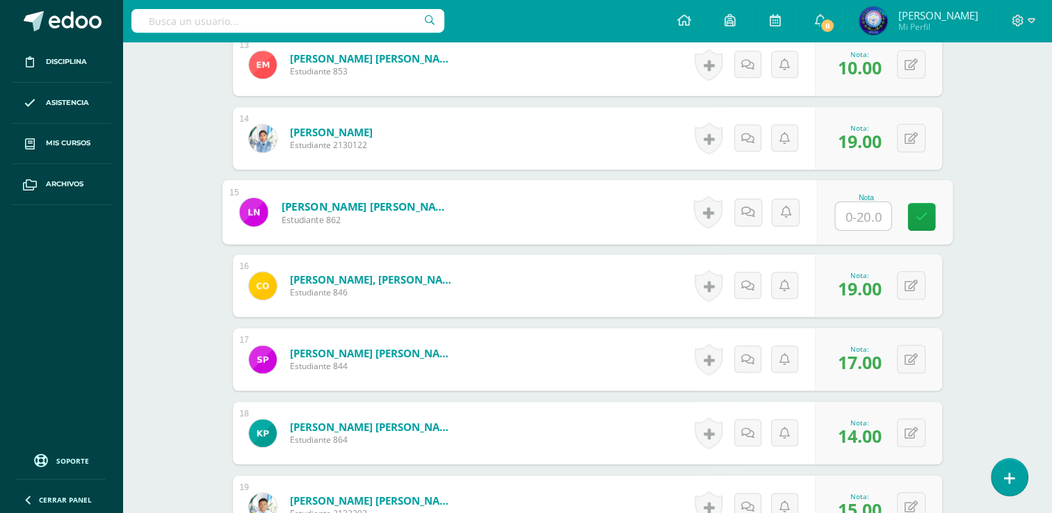
click at [861, 209] on input "text" at bounding box center [863, 216] width 56 height 28
type input "19"
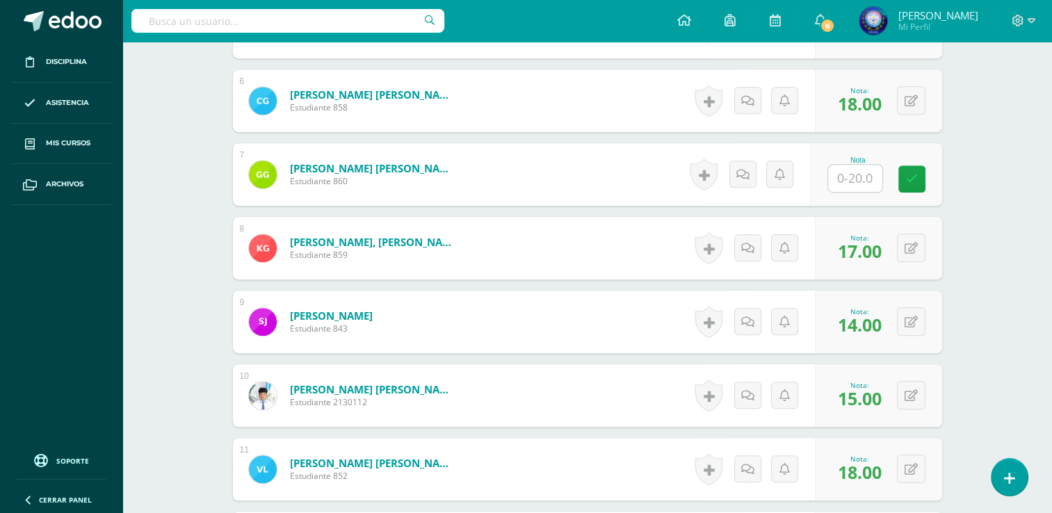
scroll to position [778, 0]
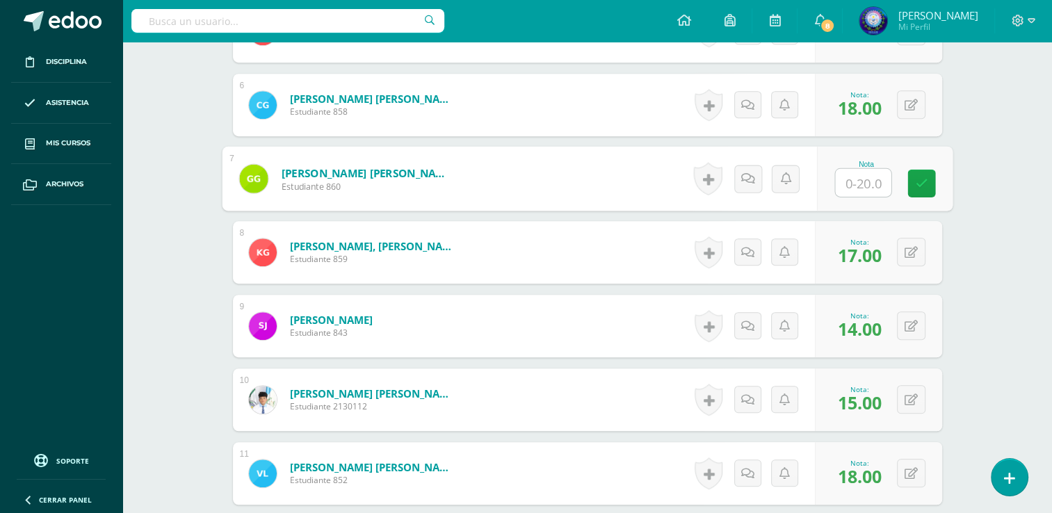
click at [848, 188] on input "text" at bounding box center [863, 183] width 56 height 28
type input "18"
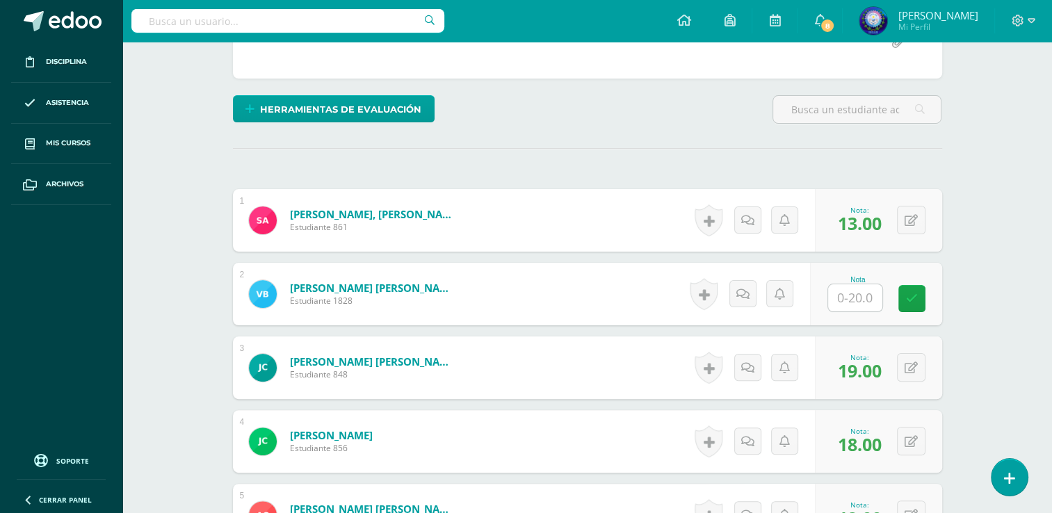
scroll to position [361, 0]
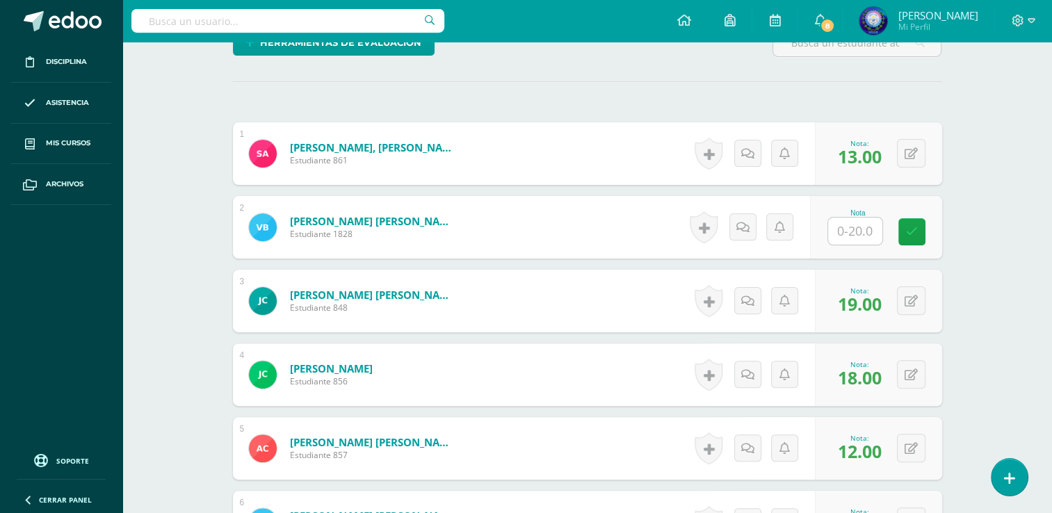
click at [861, 230] on input "text" at bounding box center [855, 231] width 54 height 27
type input "10"
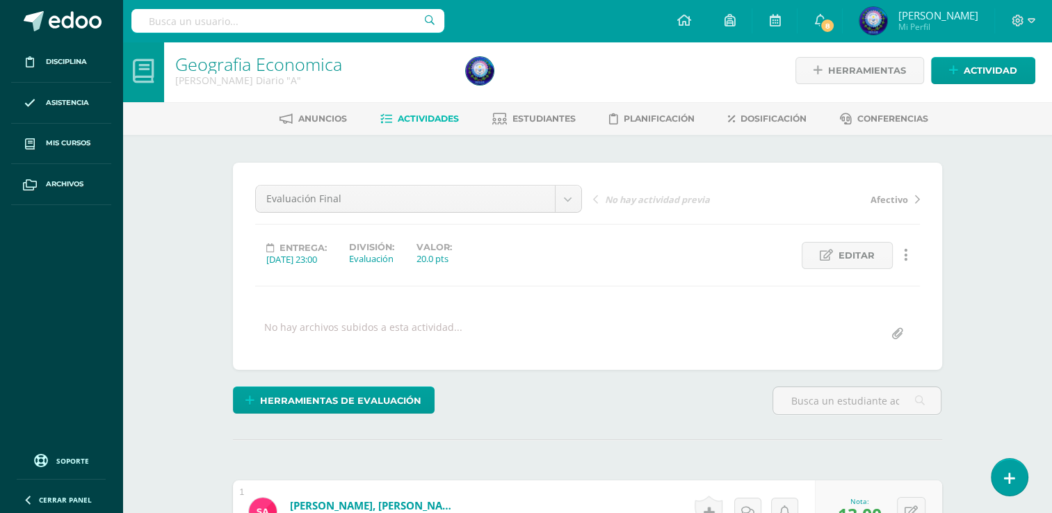
scroll to position [0, 0]
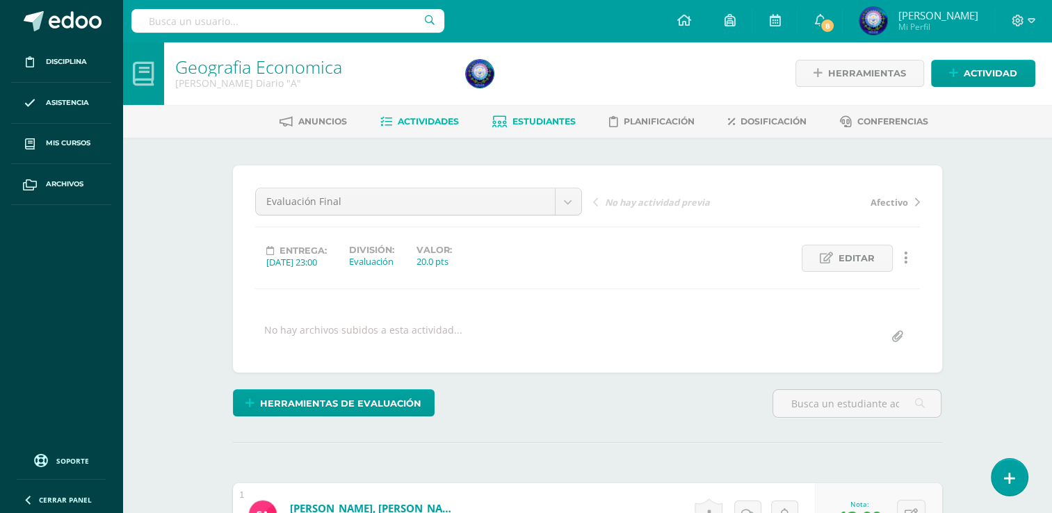
click at [542, 127] on link "Estudiantes" at bounding box center [533, 122] width 83 height 22
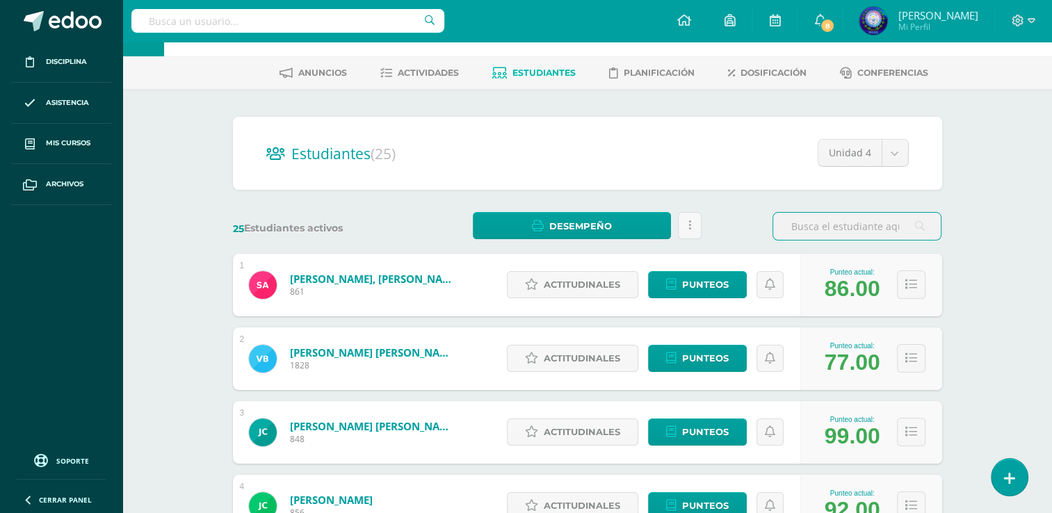
scroll to position [69, 0]
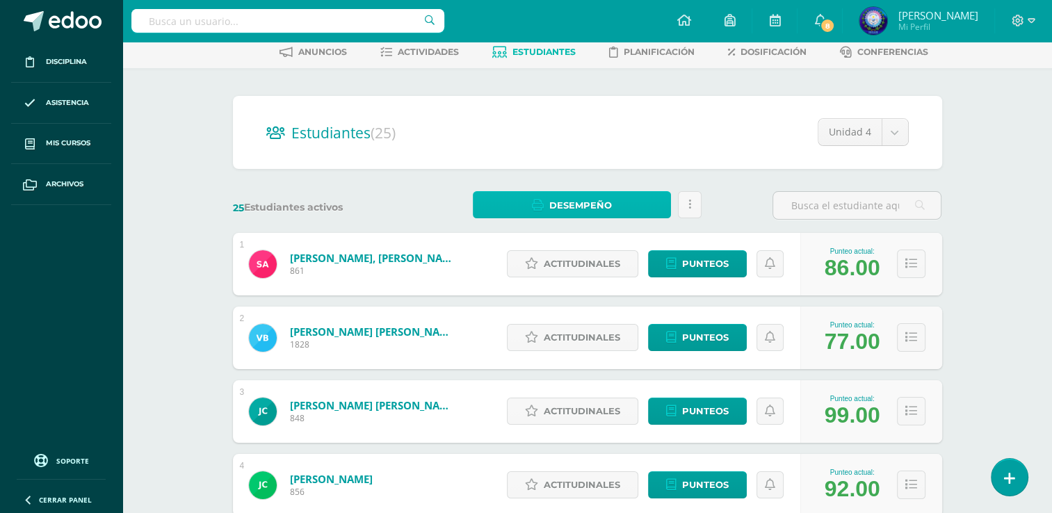
click at [651, 211] on link "Desempeño" at bounding box center [572, 204] width 198 height 27
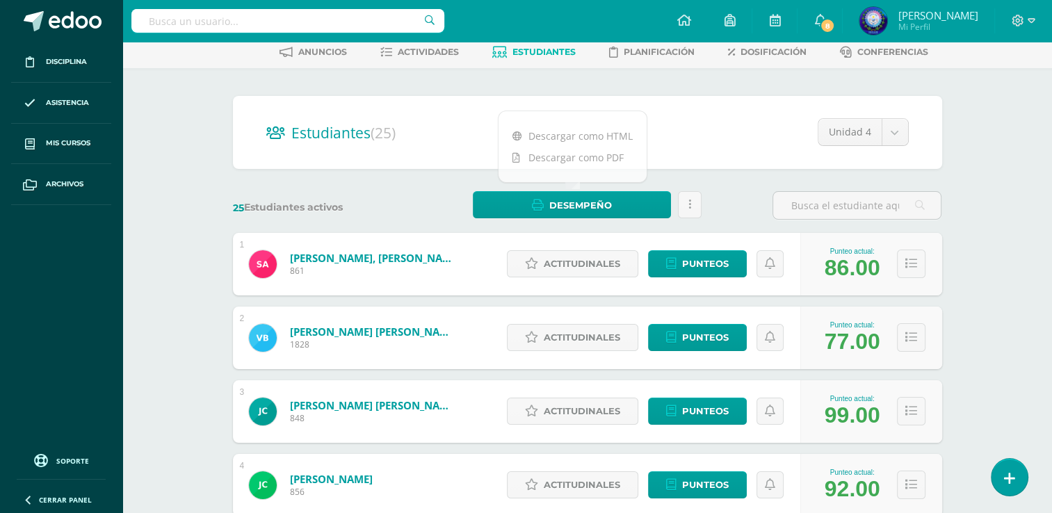
click at [731, 102] on div "Estudiantes (25) Unidad 4 Unidad 4 Unidad 3 Unidad 2 Unidad 1" at bounding box center [587, 132] width 709 height 73
click at [417, 131] on h2 "Estudiantes (25)" at bounding box center [587, 132] width 642 height 28
click at [421, 124] on h2 "Estudiantes (25)" at bounding box center [587, 132] width 642 height 28
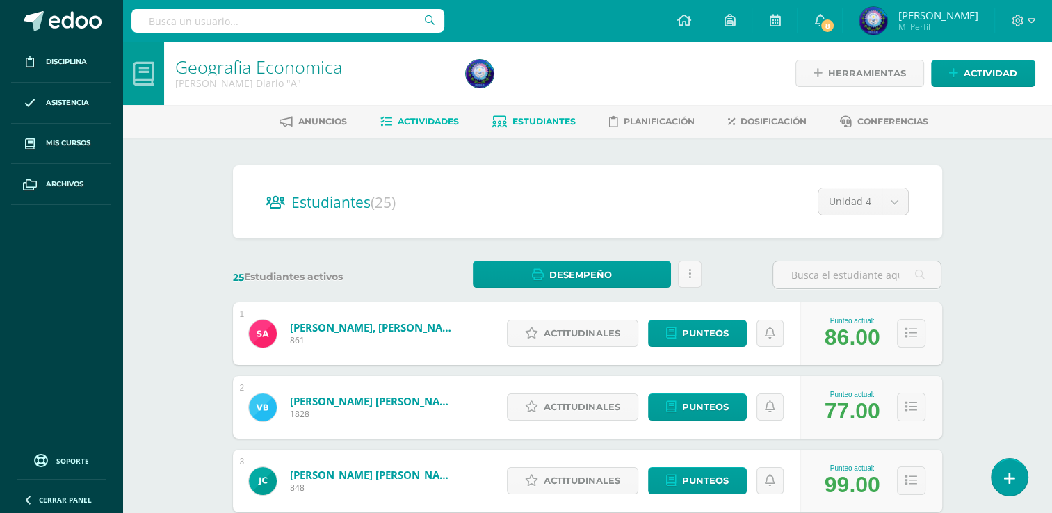
click at [428, 123] on span "Actividades" at bounding box center [428, 121] width 61 height 10
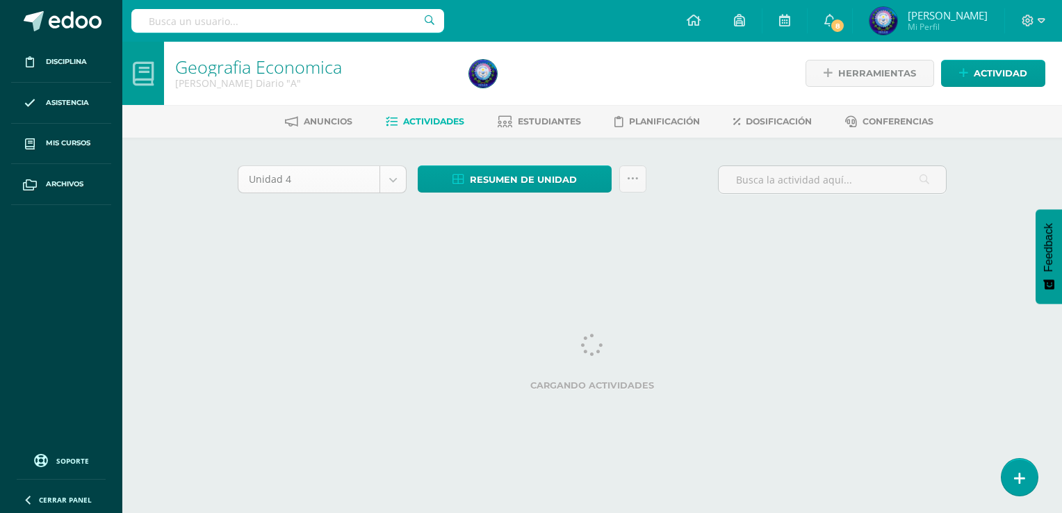
click at [399, 191] on body "Disciplina Asistencia Mis cursos Archivos Soporte Ayuda Reportar un problema Ce…" at bounding box center [531, 129] width 1062 height 259
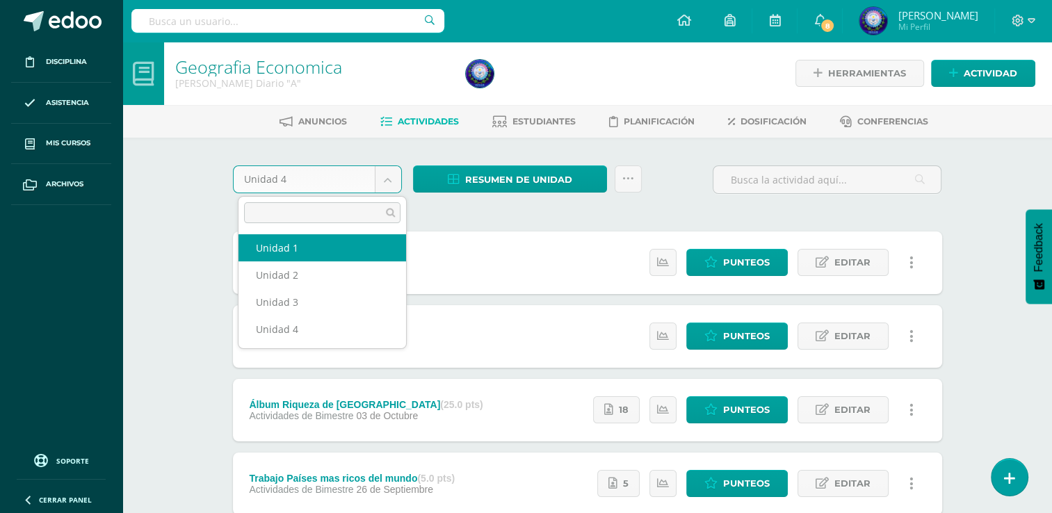
select select "Unidad 1"
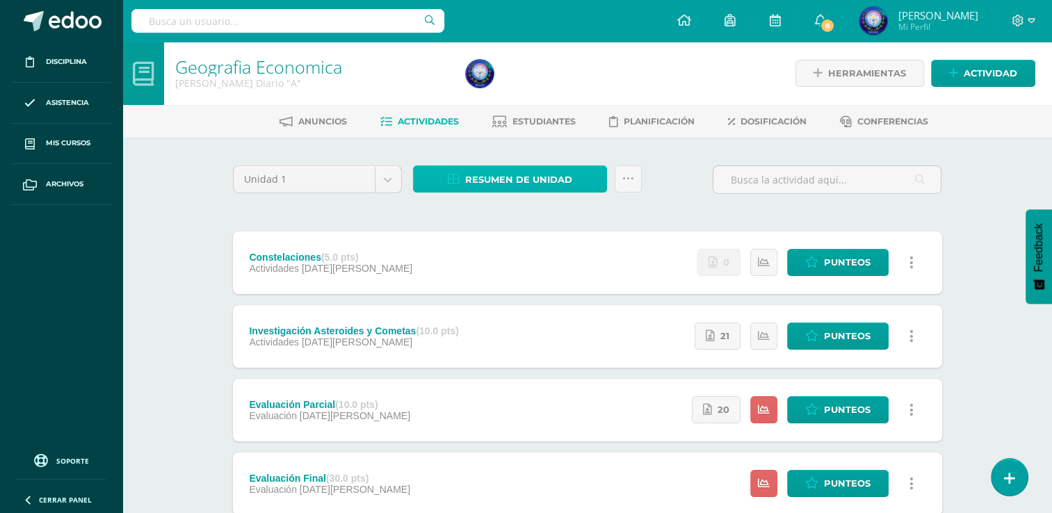
click at [569, 188] on span "Resumen de unidad" at bounding box center [518, 180] width 107 height 26
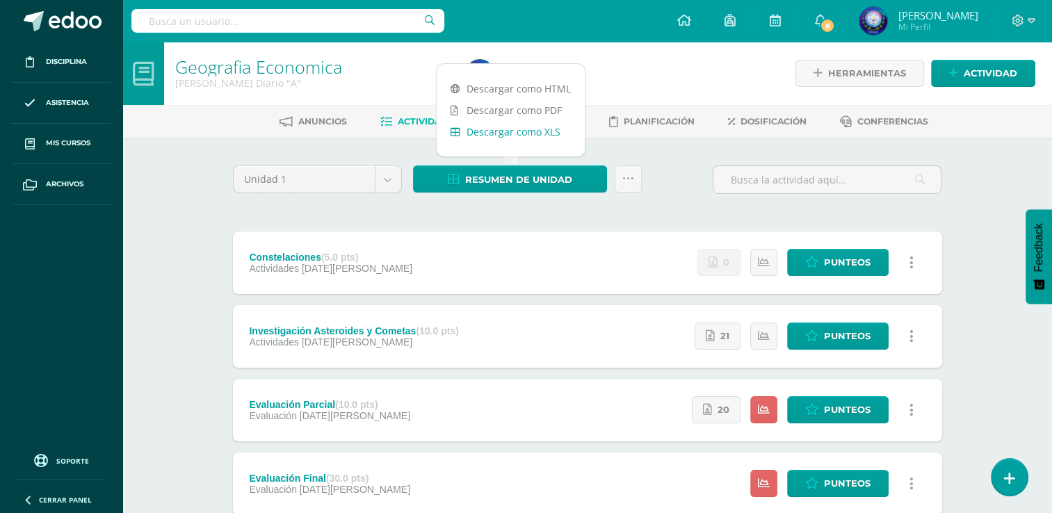
click at [539, 134] on link "Descargar como XLS" at bounding box center [510, 132] width 148 height 22
click at [382, 174] on body "Disciplina Asistencia Mis cursos Archivos Soporte Ayuda Reportar un problema Ce…" at bounding box center [526, 451] width 1052 height 902
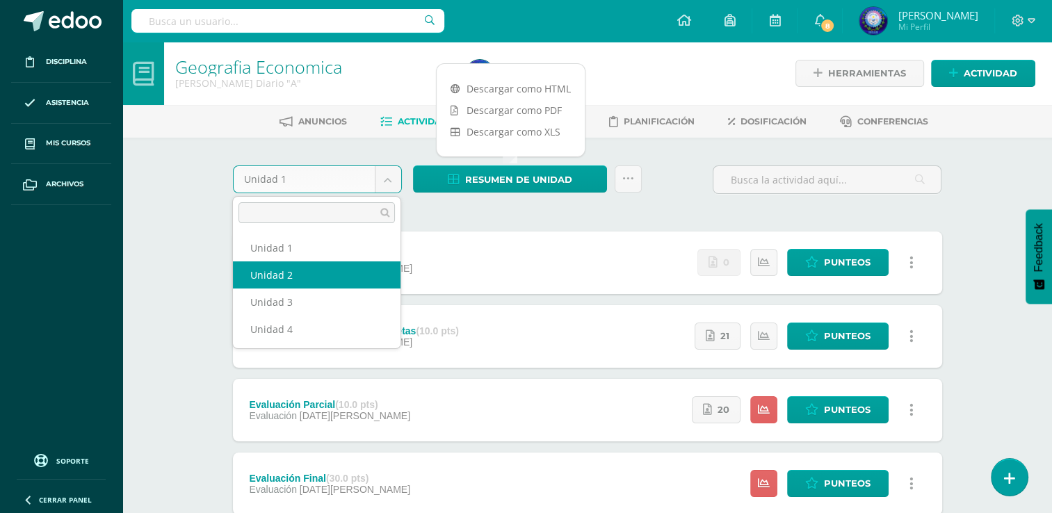
select select "Unidad 2"
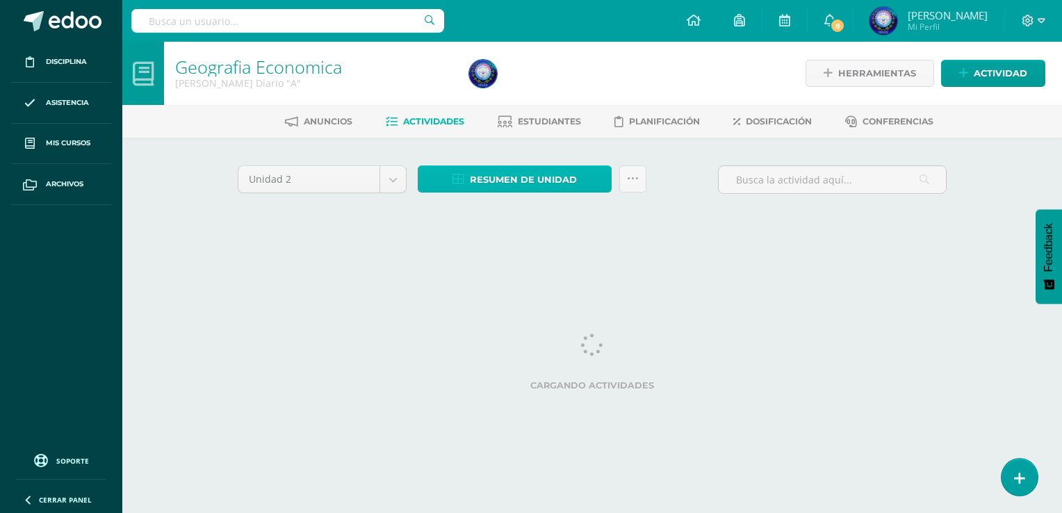
click at [584, 185] on link "Resumen de unidad" at bounding box center [515, 178] width 194 height 27
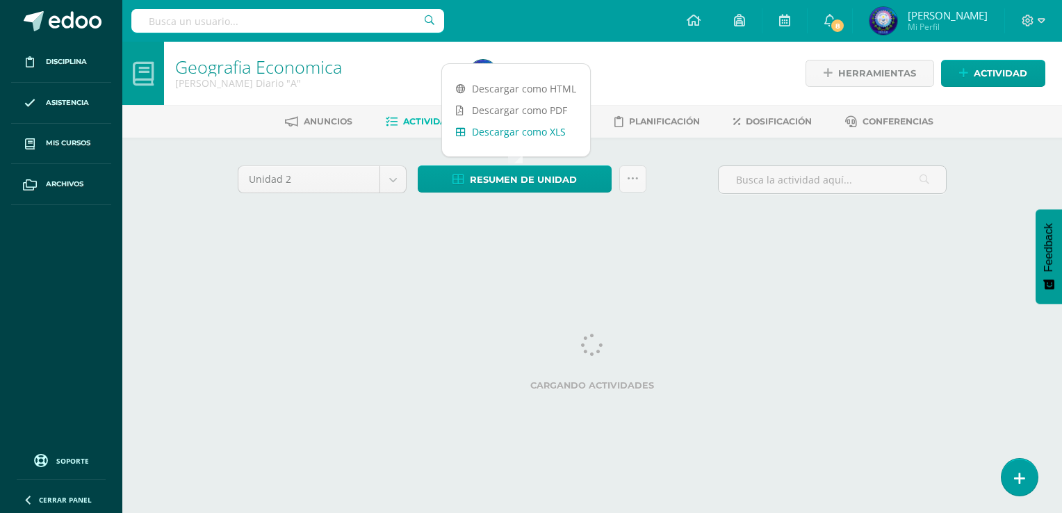
click at [555, 135] on link "Descargar como XLS" at bounding box center [516, 132] width 148 height 22
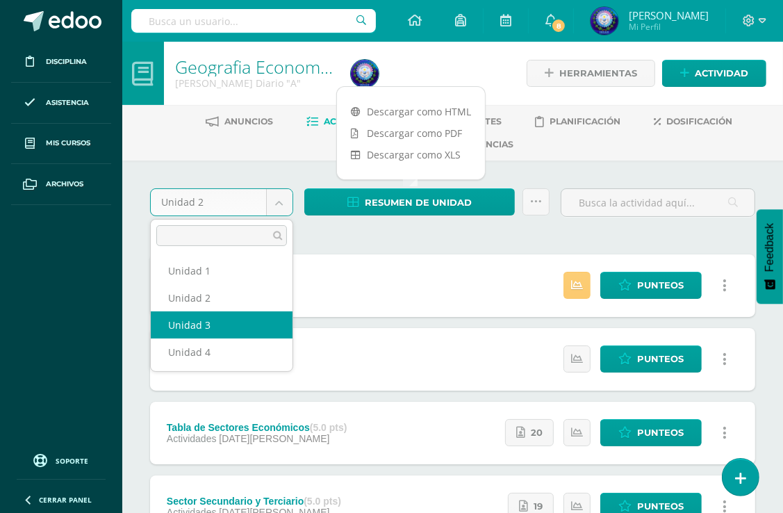
select select "Unidad 3"
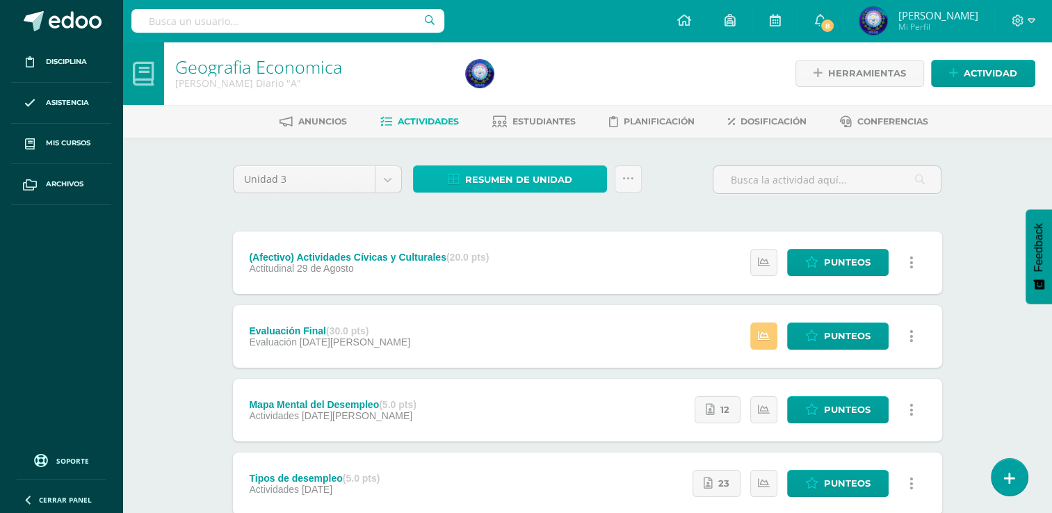
click at [484, 172] on span "Resumen de unidad" at bounding box center [518, 180] width 107 height 26
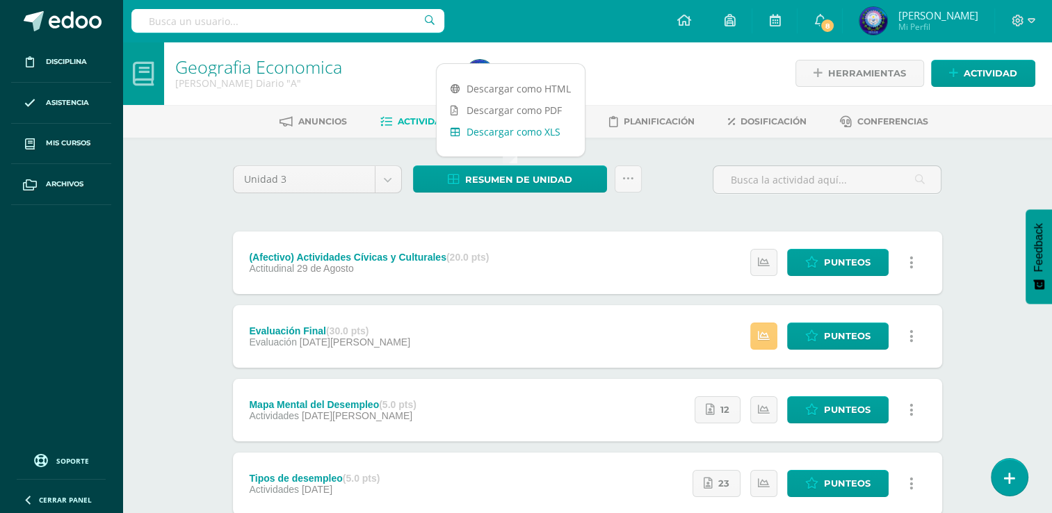
click at [506, 132] on link "Descargar como XLS" at bounding box center [510, 132] width 148 height 22
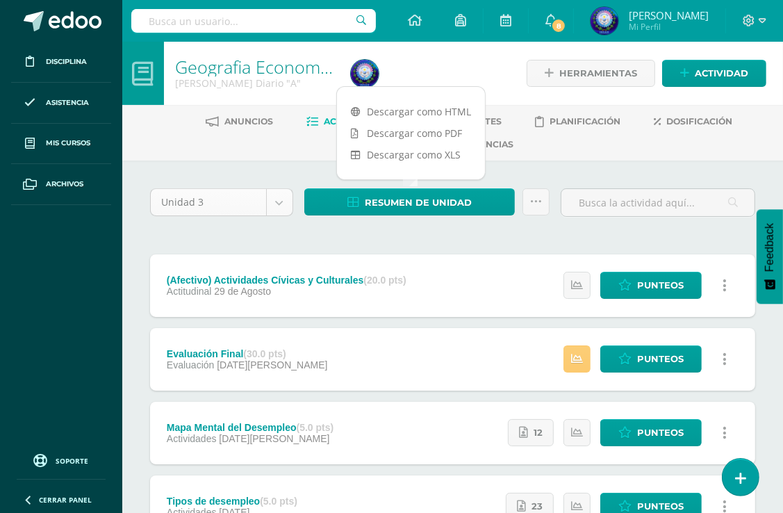
click at [277, 202] on body "Disciplina Asistencia Mis cursos Archivos Soporte Ayuda Reportar un problema Ce…" at bounding box center [391, 499] width 783 height 999
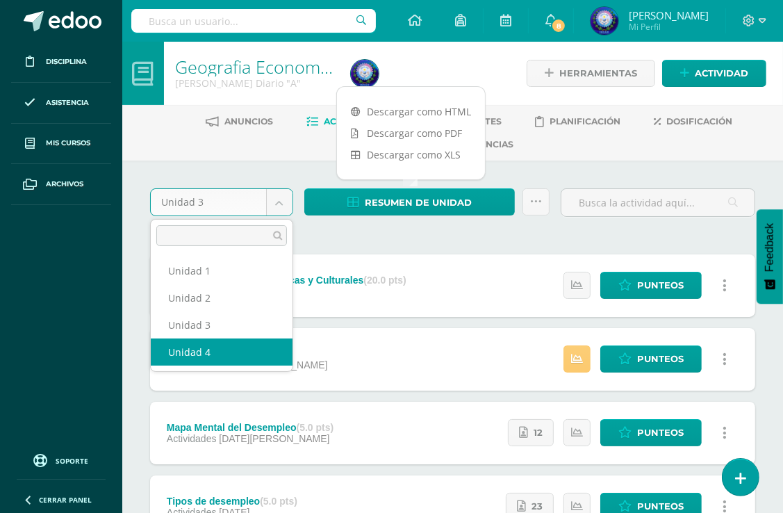
select select "Unidad 4"
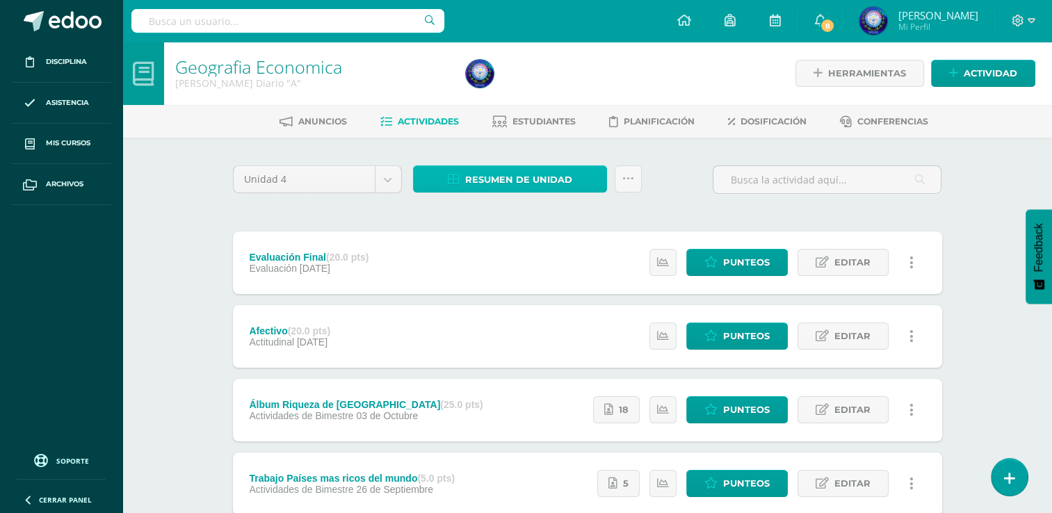
click at [515, 188] on span "Resumen de unidad" at bounding box center [518, 180] width 107 height 26
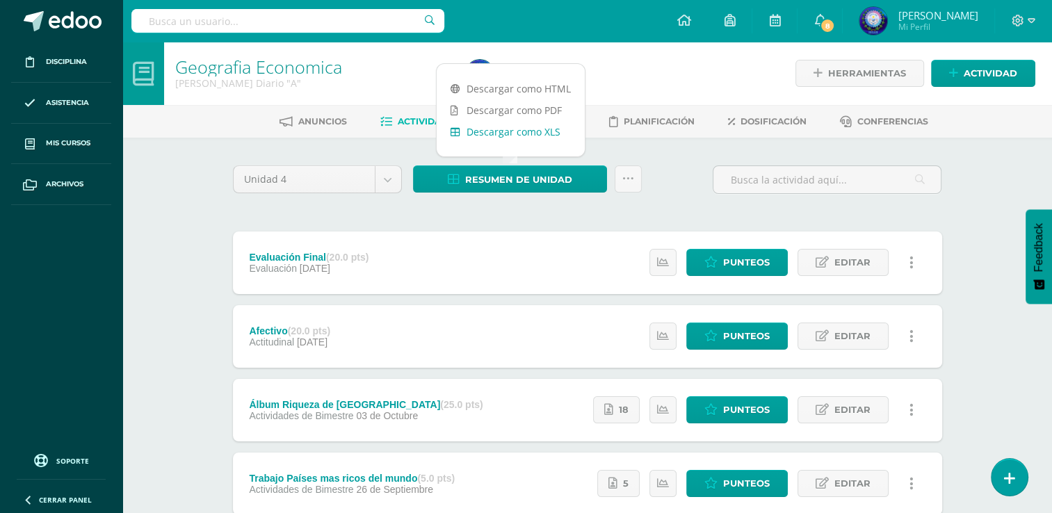
click at [541, 125] on link "Descargar como XLS" at bounding box center [510, 132] width 148 height 22
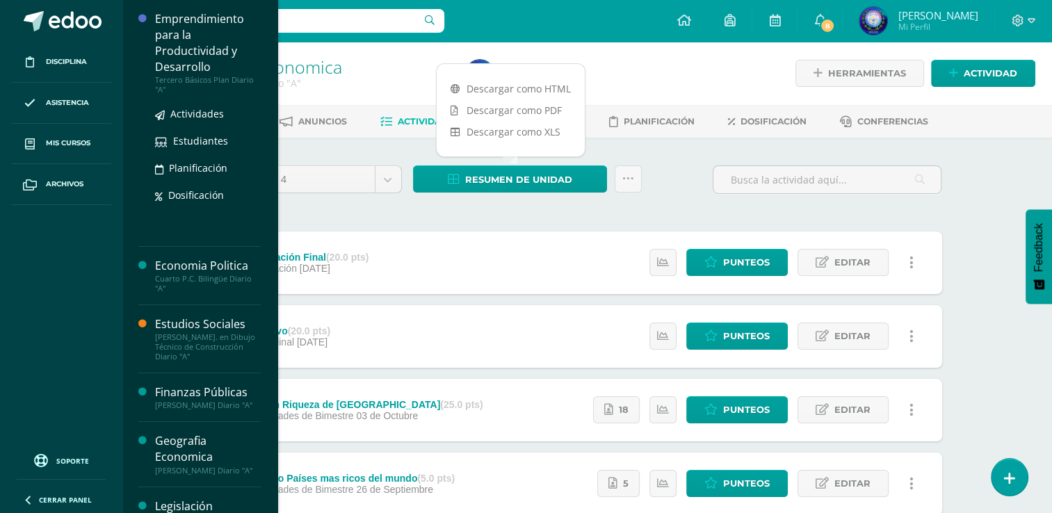
click at [210, 28] on div "Emprendimiento para la Productividad y Desarrollo" at bounding box center [208, 43] width 106 height 64
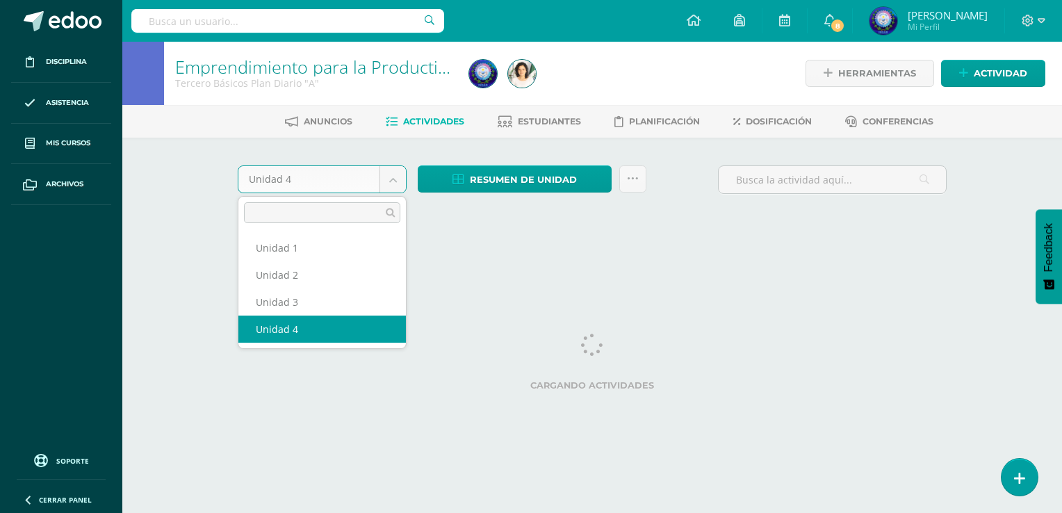
click at [398, 178] on body "Disciplina Asistencia Mis cursos Archivos Soporte Ayuda Reportar un problema Ce…" at bounding box center [531, 129] width 1062 height 259
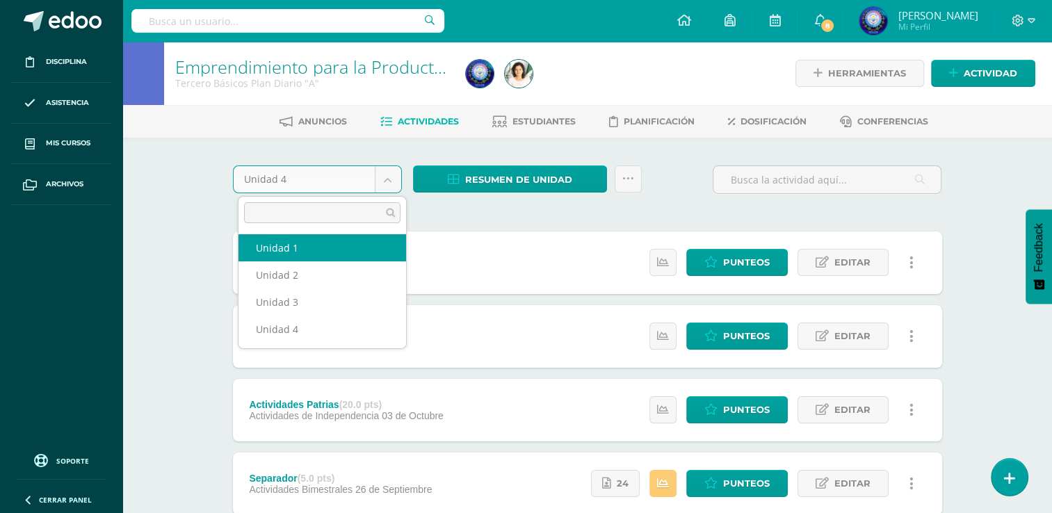
select select "Unidad 1"
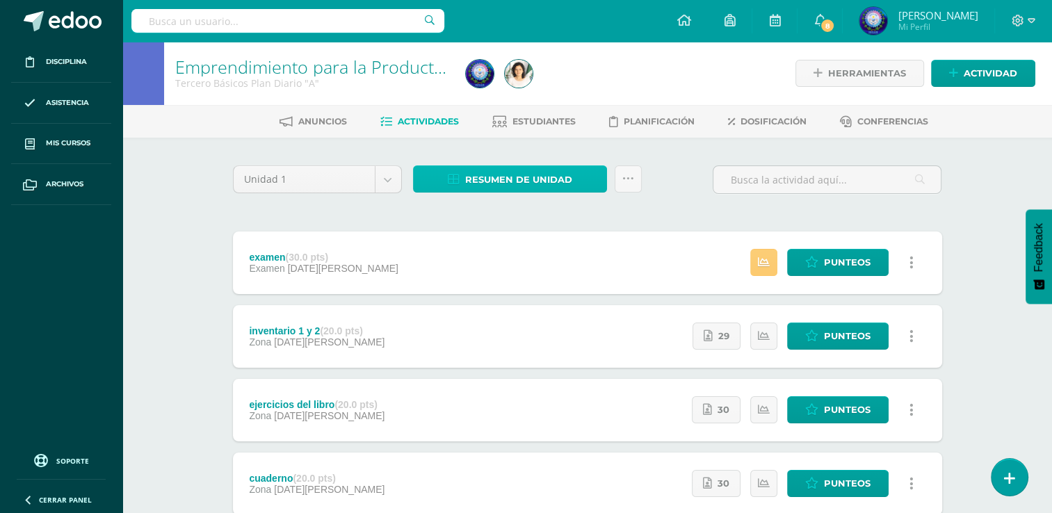
click at [496, 188] on span "Resumen de unidad" at bounding box center [518, 180] width 107 height 26
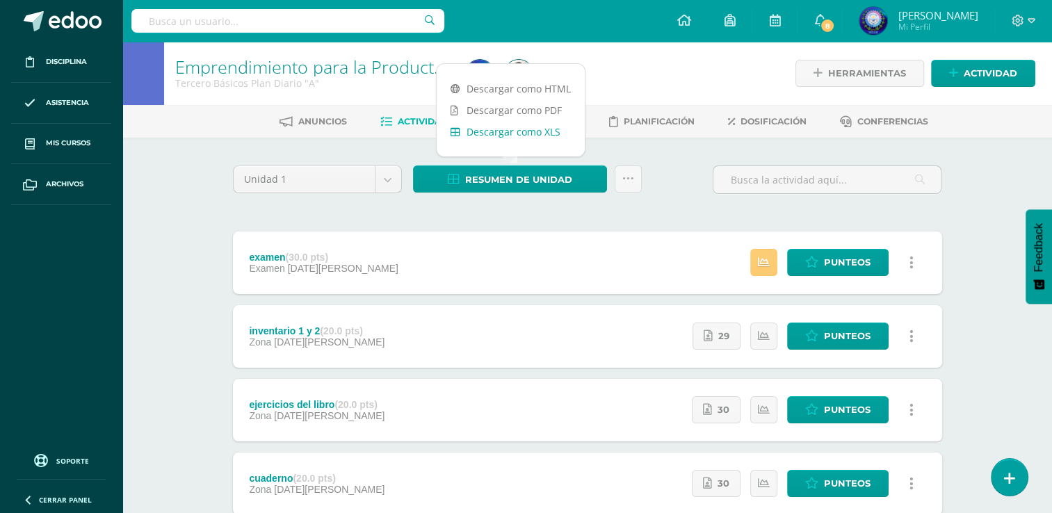
click at [498, 137] on link "Descargar como XLS" at bounding box center [510, 132] width 148 height 22
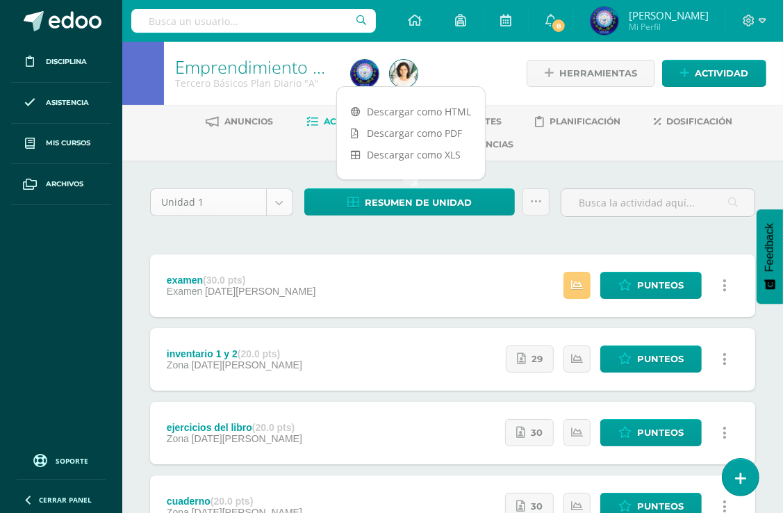
click at [269, 209] on body "Disciplina Asistencia Mis cursos Archivos Soporte Ayuda Reportar un problema Ce…" at bounding box center [391, 315] width 783 height 630
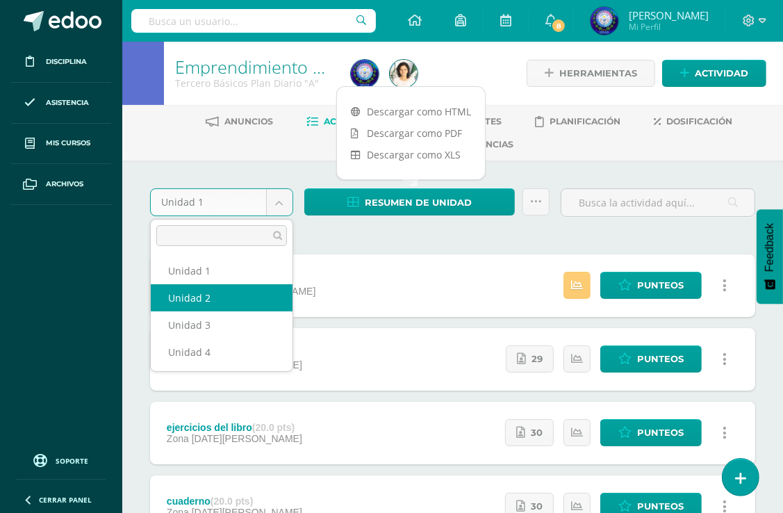
select select "Unidad 2"
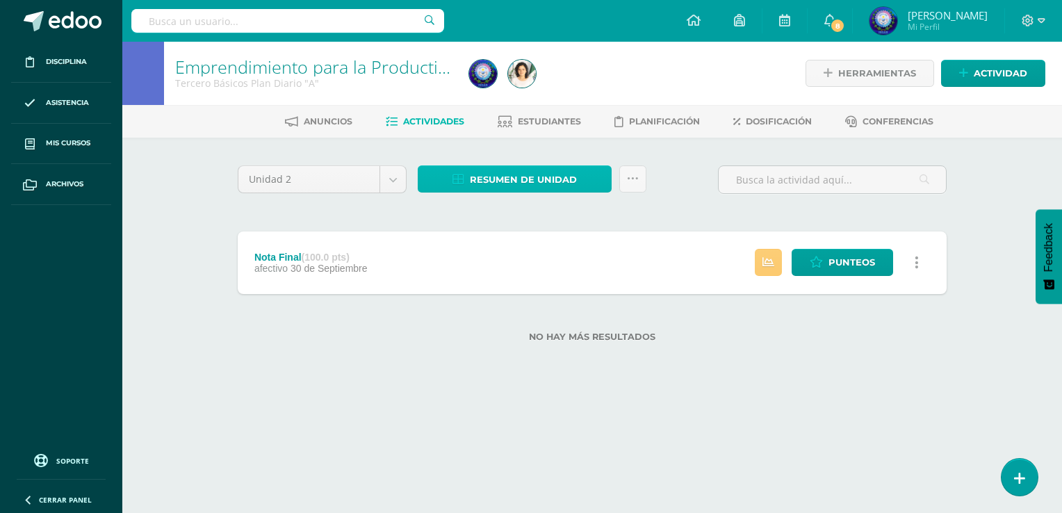
click at [527, 176] on span "Resumen de unidad" at bounding box center [523, 180] width 107 height 26
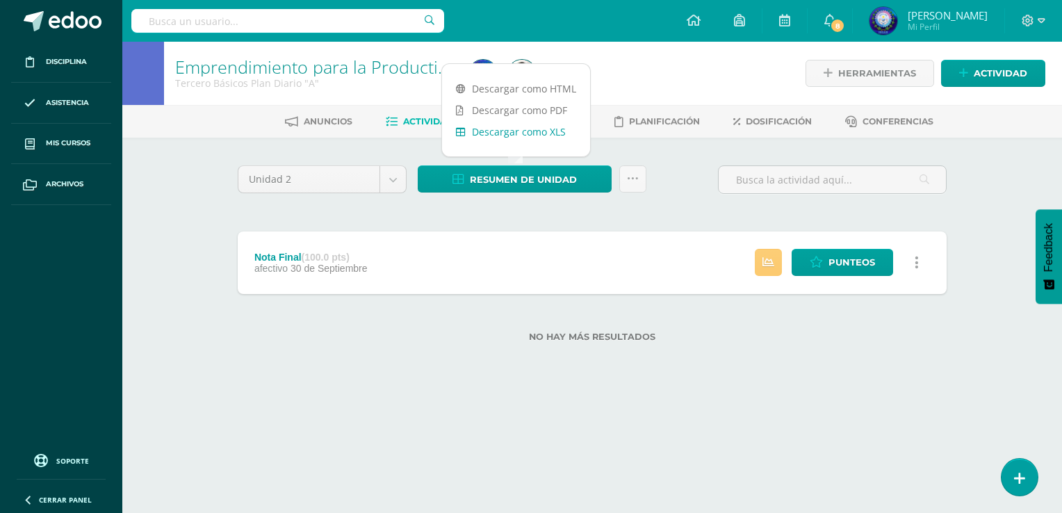
click at [534, 140] on link "Descargar como XLS" at bounding box center [516, 132] width 148 height 22
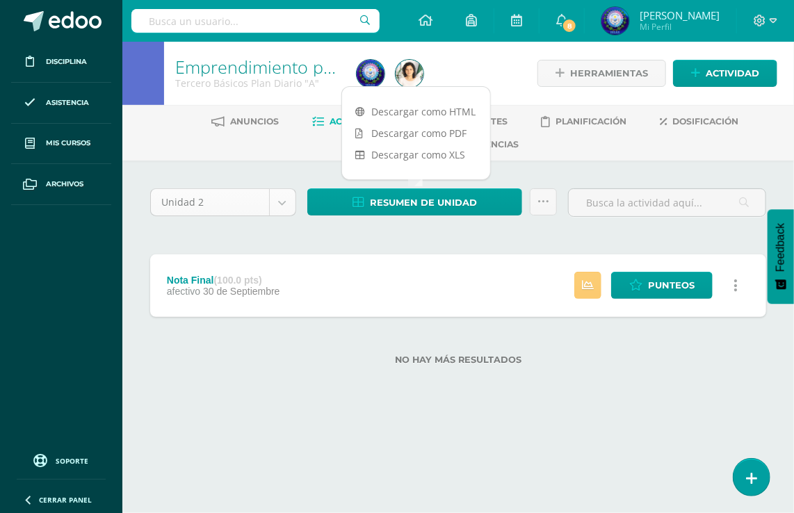
click at [287, 203] on body "Disciplina Asistencia Mis cursos Archivos Soporte Ayuda Reportar un problema Ce…" at bounding box center [397, 204] width 794 height 409
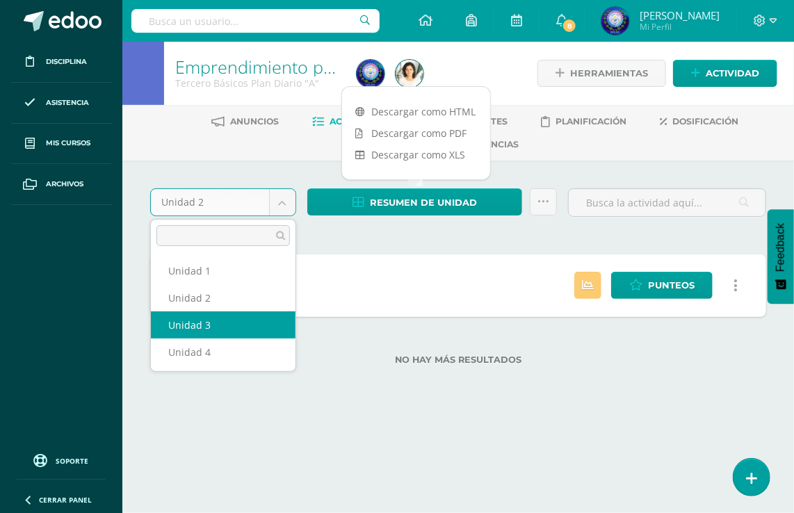
select select "Unidad 3"
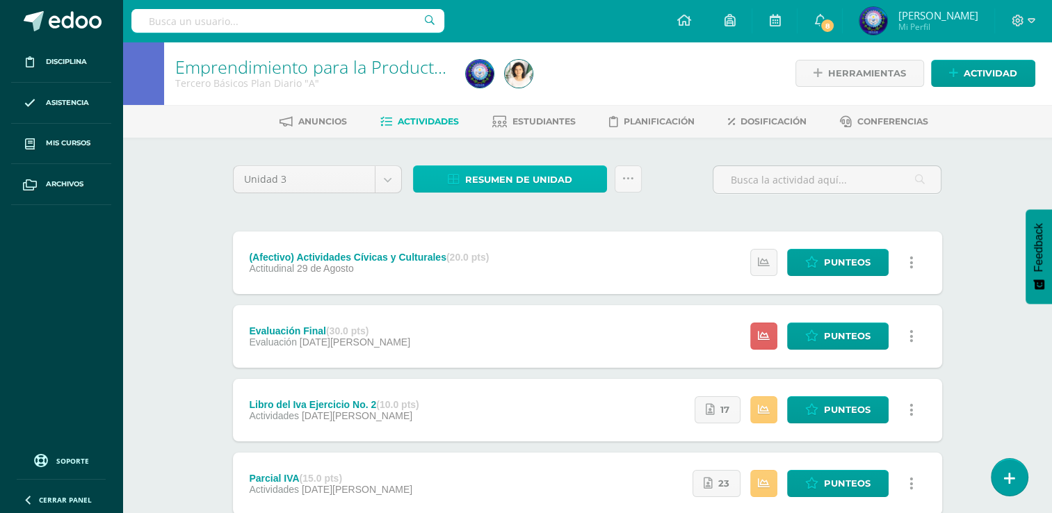
click at [482, 171] on span "Resumen de unidad" at bounding box center [518, 180] width 107 height 26
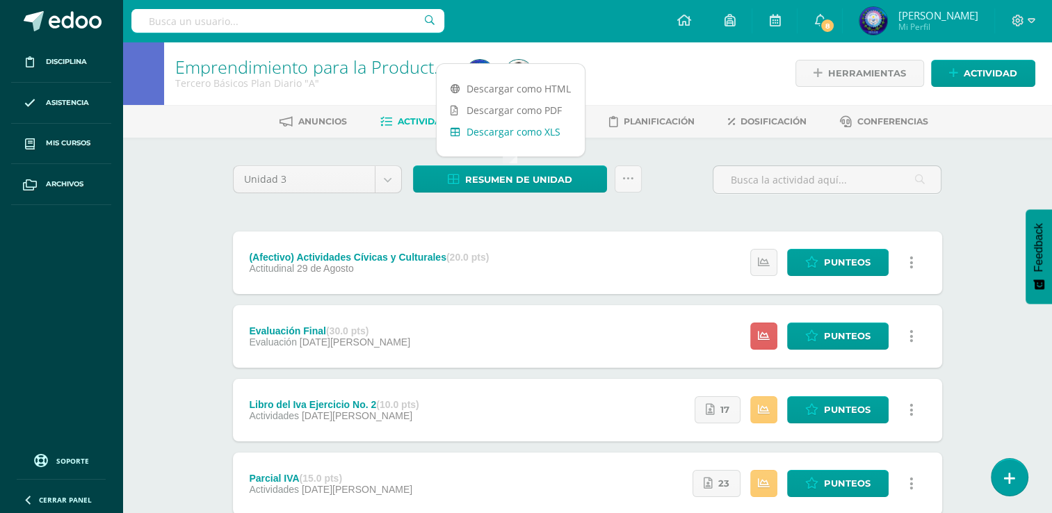
click at [491, 133] on link "Descargar como XLS" at bounding box center [510, 132] width 148 height 22
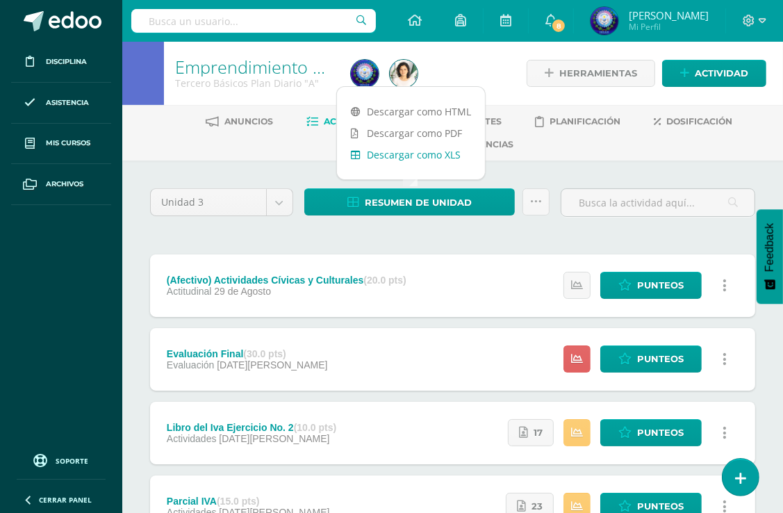
click at [377, 163] on link "Descargar como XLS" at bounding box center [411, 155] width 148 height 22
click at [275, 211] on body "Disciplina Asistencia Mis cursos Archivos Soporte Ayuda Reportar un problema Ce…" at bounding box center [391, 499] width 783 height 999
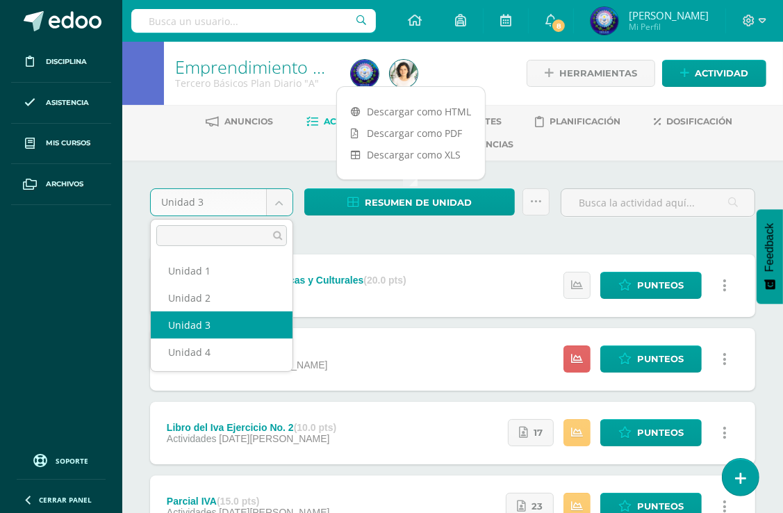
drag, startPoint x: 273, startPoint y: 211, endPoint x: 277, endPoint y: 204, distance: 8.1
click at [277, 204] on body "Disciplina Asistencia Mis cursos Archivos Soporte Ayuda Reportar un problema Ce…" at bounding box center [391, 499] width 783 height 999
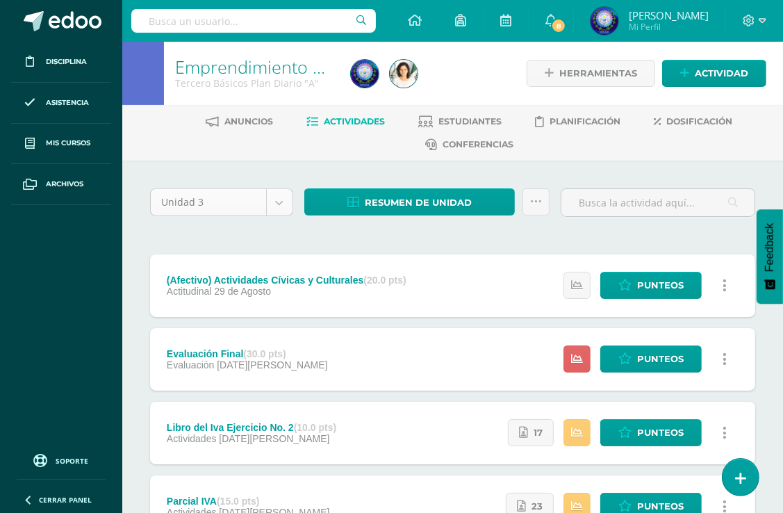
click at [286, 197] on body "Disciplina Asistencia Mis cursos Archivos Soporte Ayuda Reportar un problema Ce…" at bounding box center [391, 499] width 783 height 999
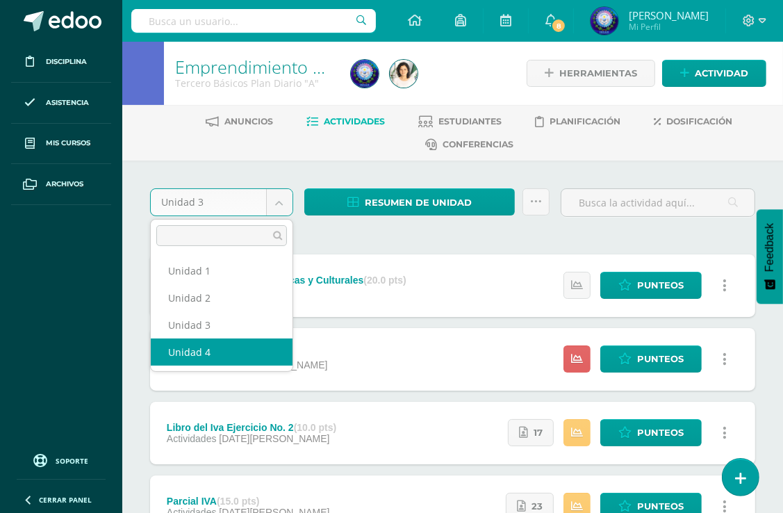
select select "Unidad 4"
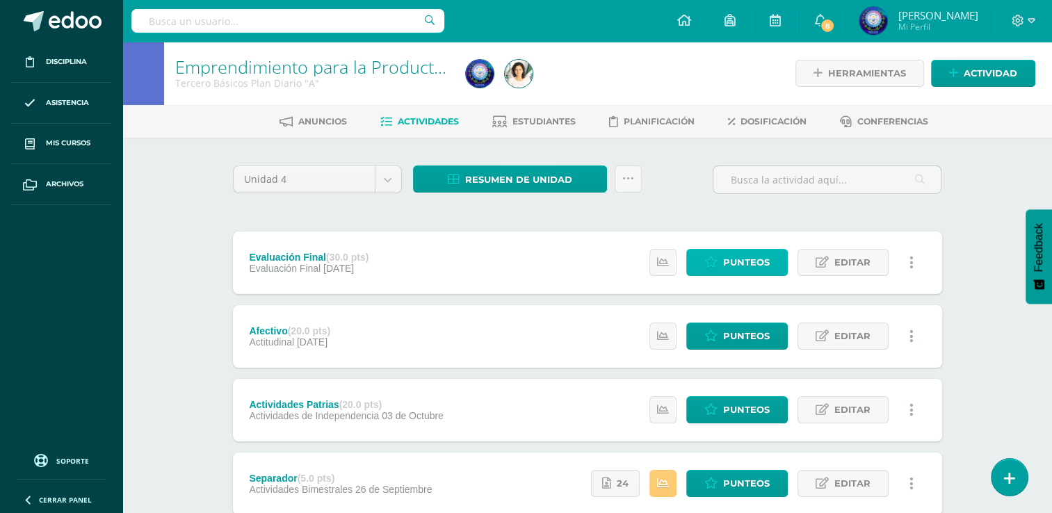
click at [732, 264] on span "Punteos" at bounding box center [746, 263] width 47 height 26
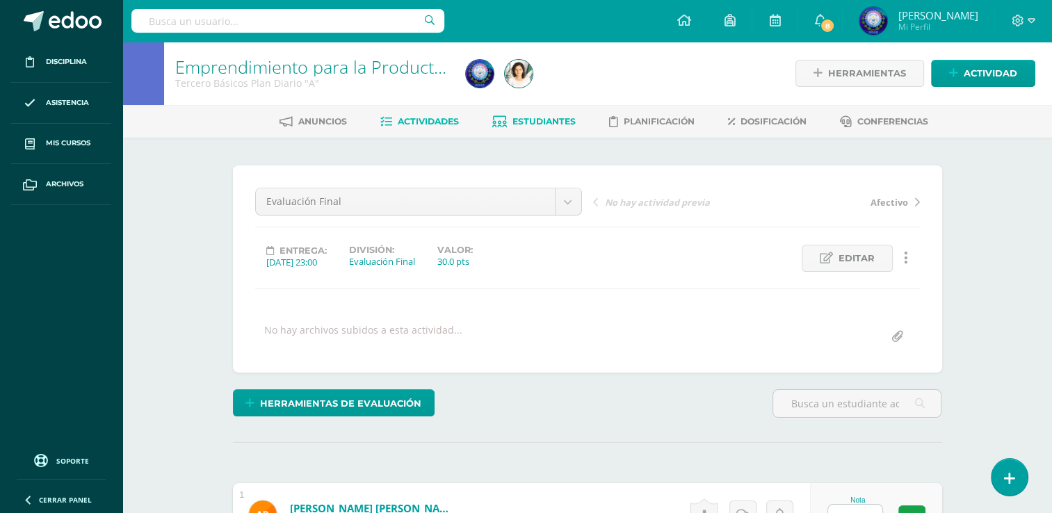
click at [542, 117] on span "Estudiantes" at bounding box center [543, 121] width 63 height 10
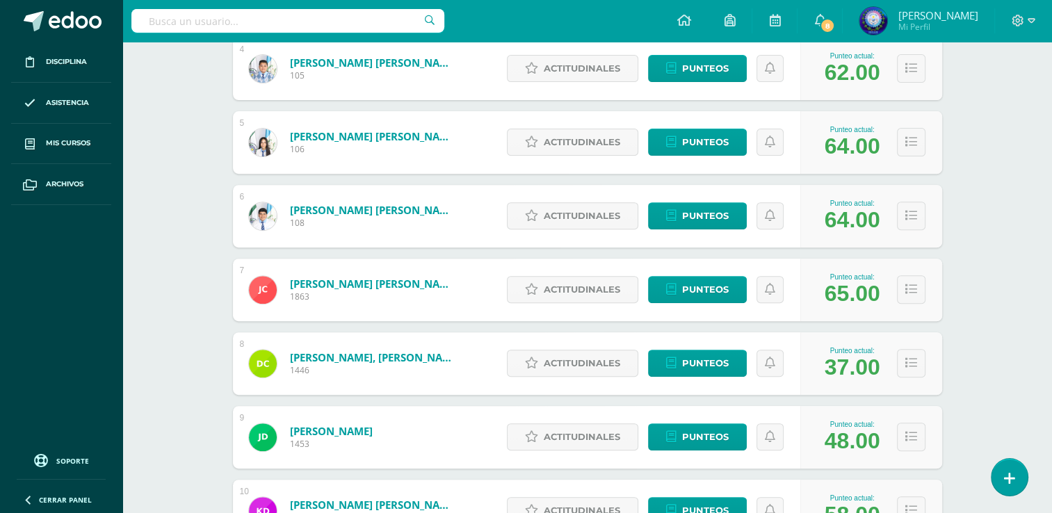
scroll to position [486, 0]
